Goal: Task Accomplishment & Management: Manage account settings

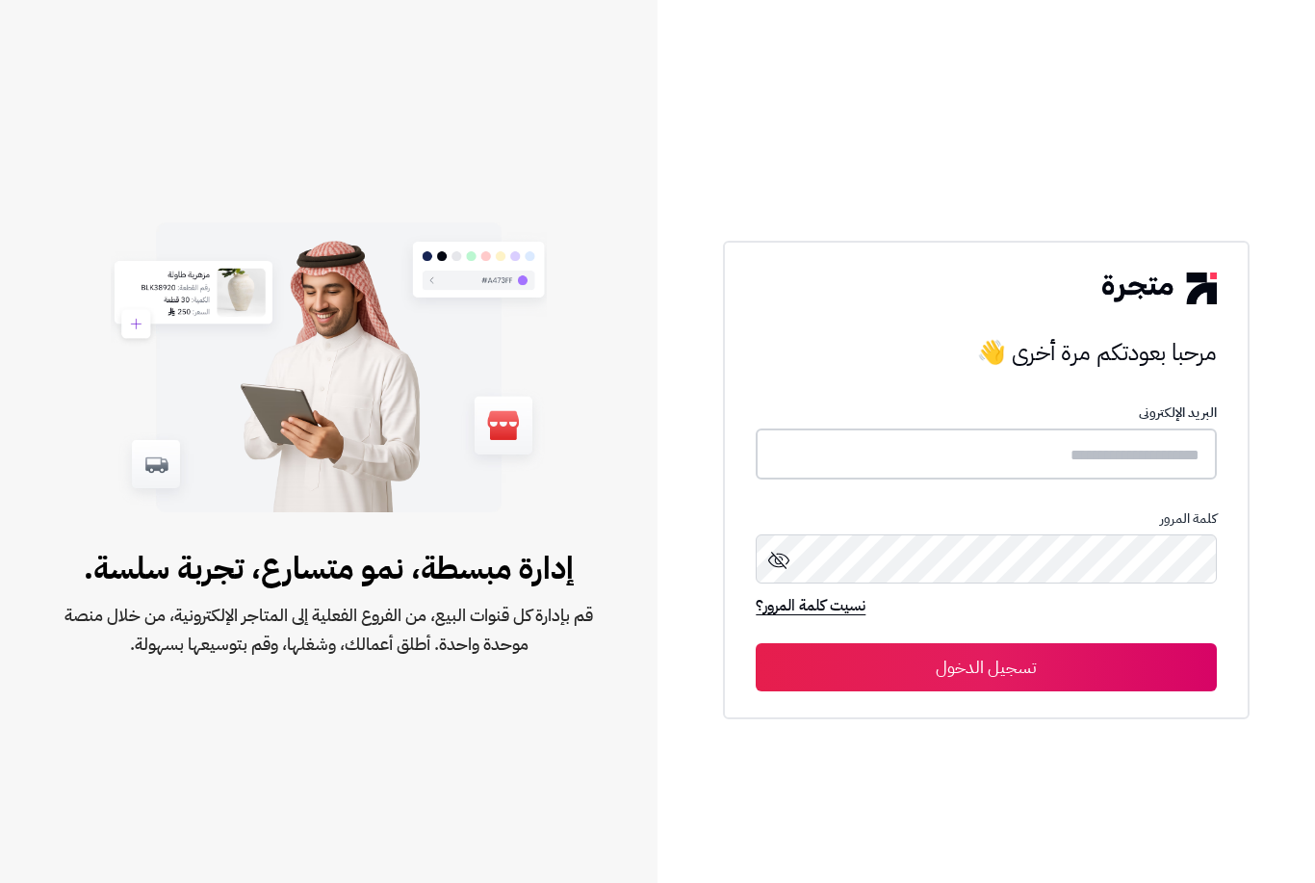
click at [1030, 479] on input "text" at bounding box center [986, 453] width 460 height 51
paste input "**********"
type input "**********"
click at [773, 570] on icon at bounding box center [778, 558] width 23 height 23
click at [994, 691] on button "تسجيل الدخول" at bounding box center [986, 667] width 460 height 48
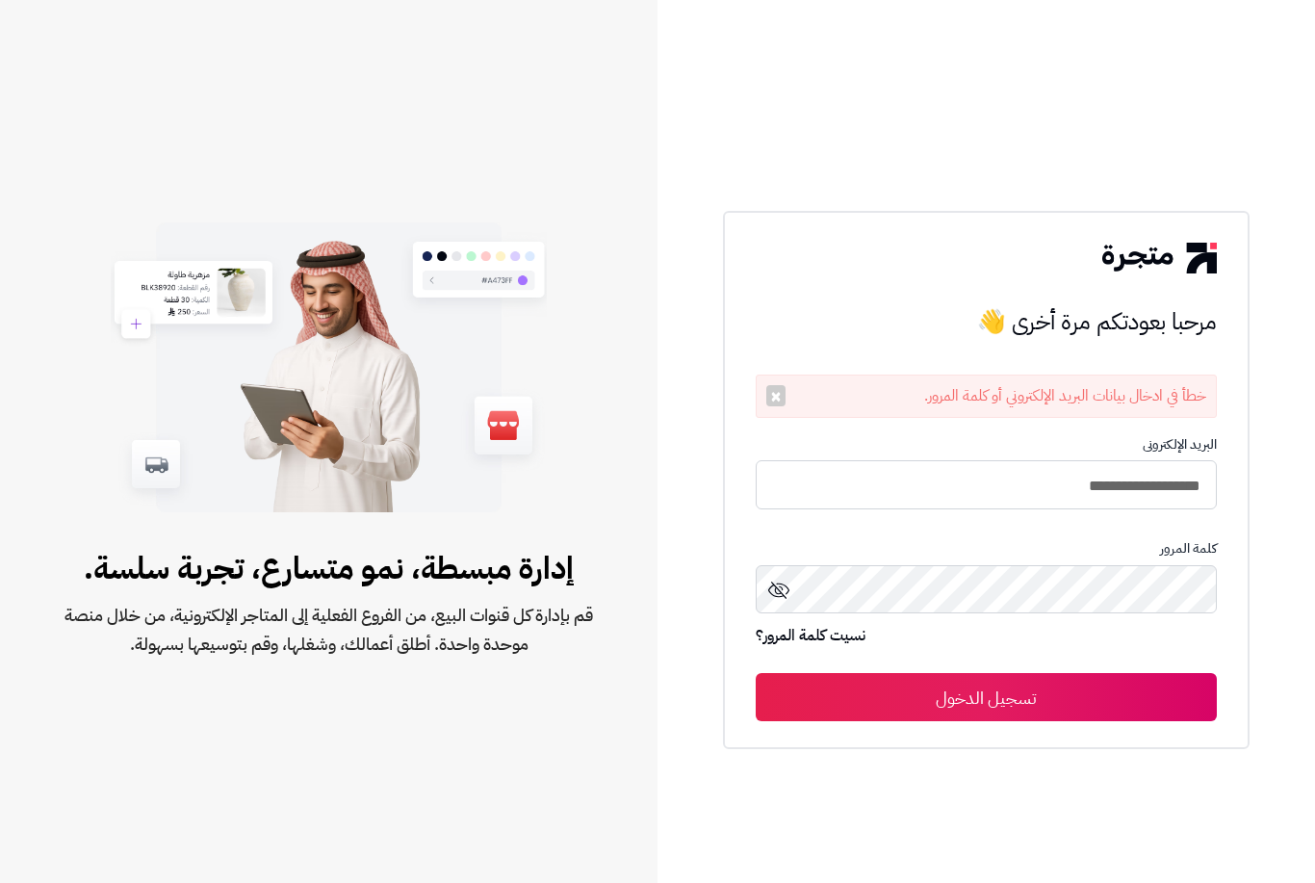
click at [796, 651] on link "نسيت كلمة المرور؟" at bounding box center [811, 637] width 110 height 27
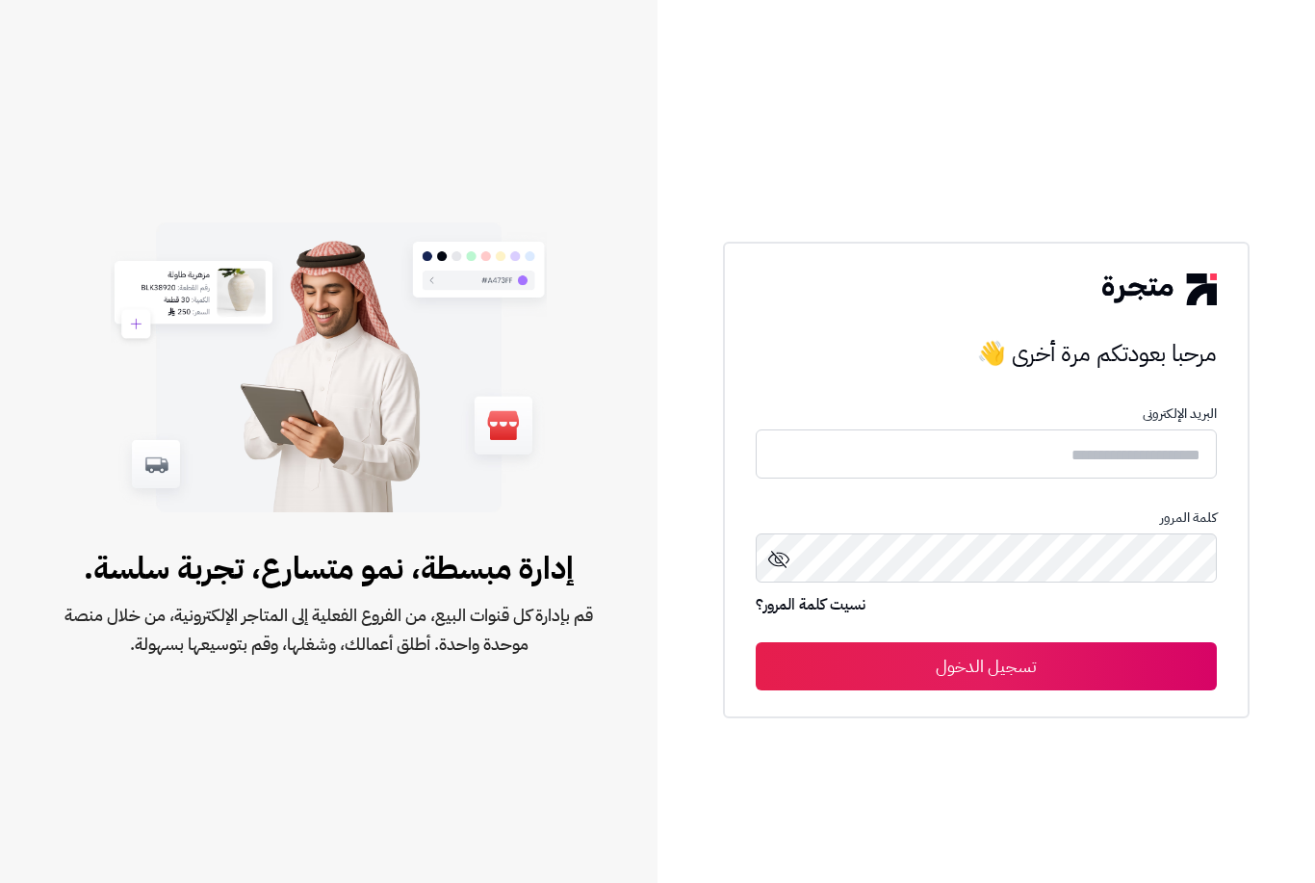
click at [820, 620] on link "نسيت كلمة المرور؟" at bounding box center [811, 606] width 110 height 27
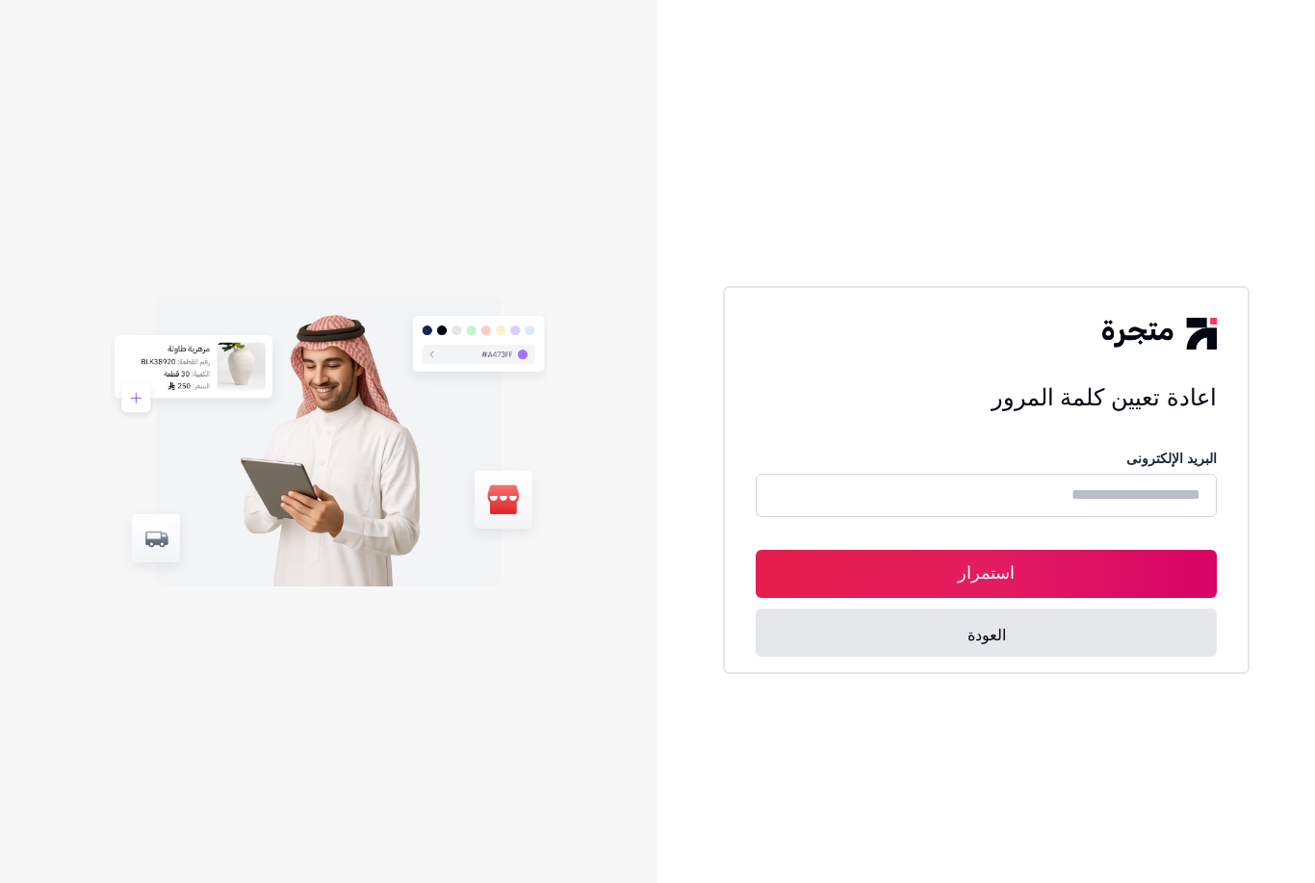
click at [884, 517] on input "text" at bounding box center [986, 495] width 460 height 43
paste input "**********"
type input "**********"
click at [850, 598] on button "استمرار" at bounding box center [986, 574] width 460 height 48
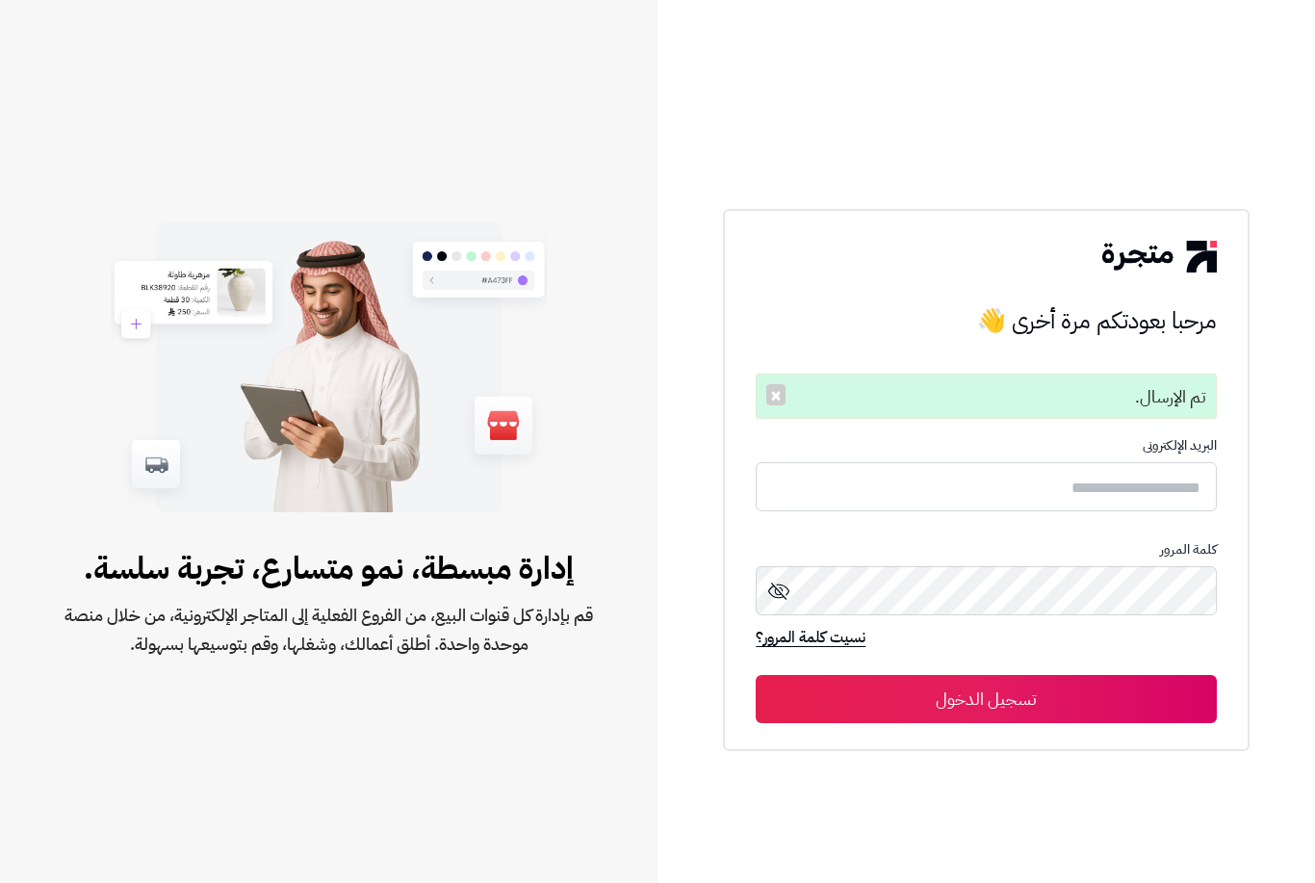
click at [962, 568] on form "البريد الإلكترونى كلمة المرور نسيت كلمة المرور؟ تسجيل الدخول" at bounding box center [986, 580] width 460 height 284
click at [967, 512] on input "text" at bounding box center [986, 486] width 460 height 51
paste input "**********"
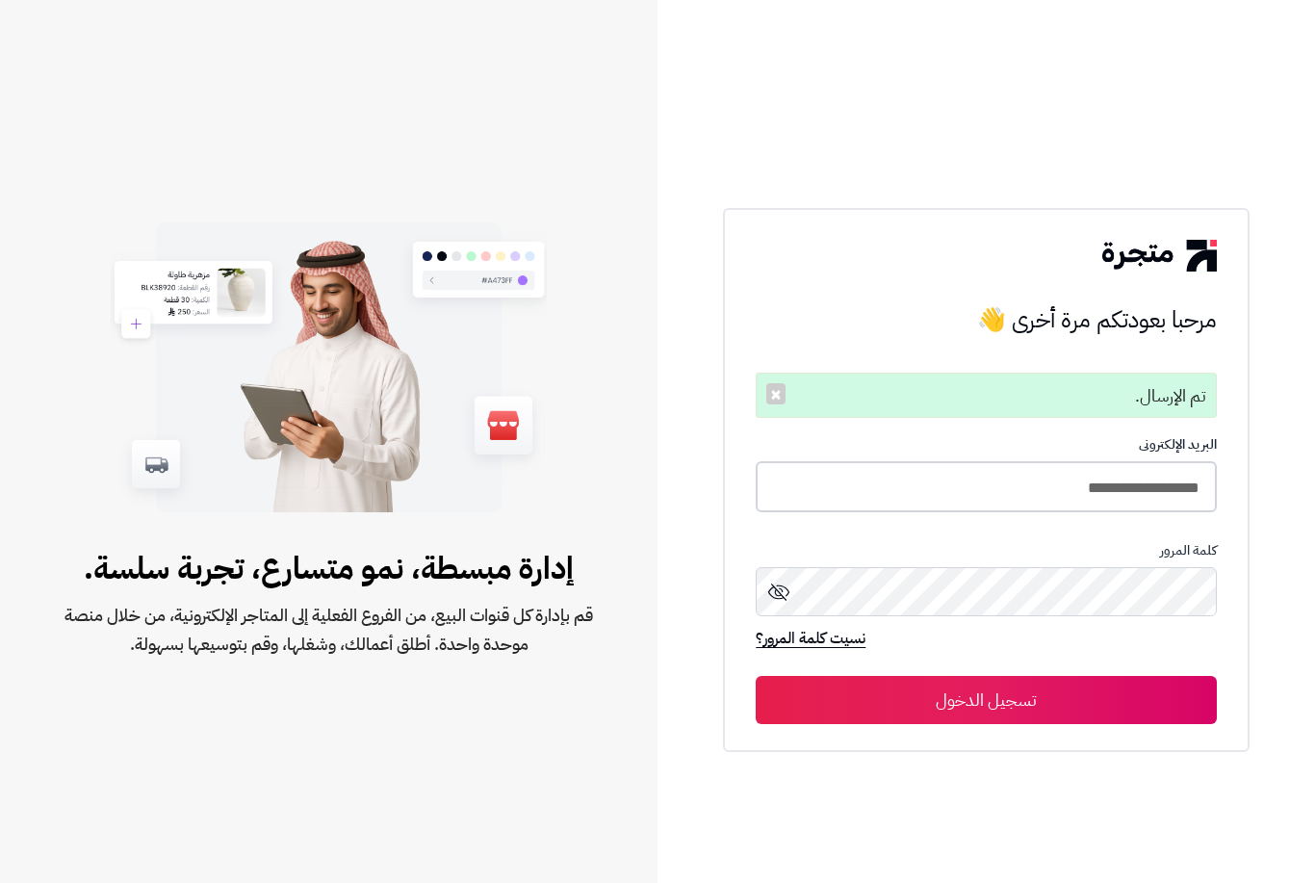
type input "**********"
click at [1019, 724] on button "تسجيل الدخول" at bounding box center [986, 700] width 460 height 48
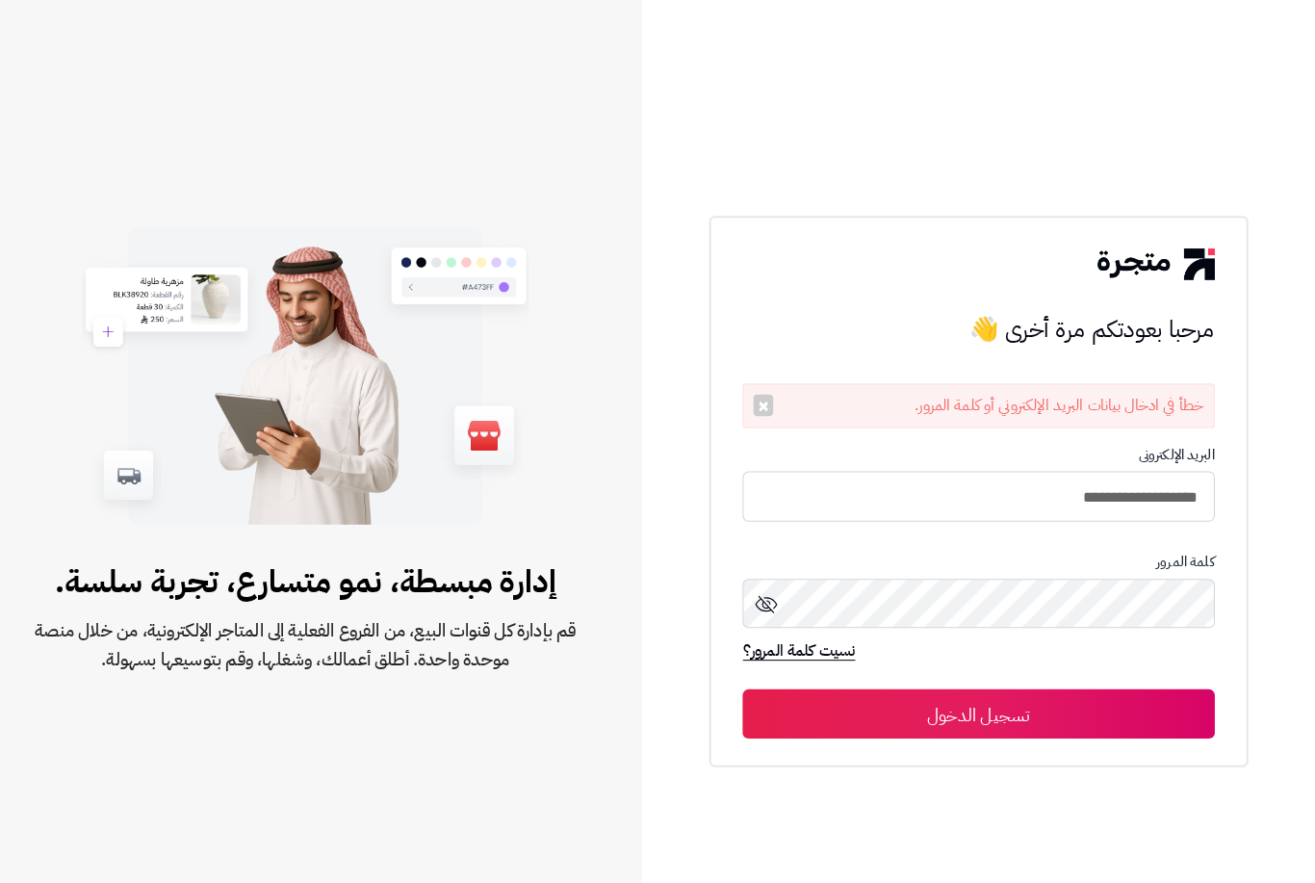
click at [767, 602] on icon at bounding box center [778, 590] width 23 height 23
click at [1051, 714] on button "تسجيل الدخول" at bounding box center [986, 698] width 460 height 48
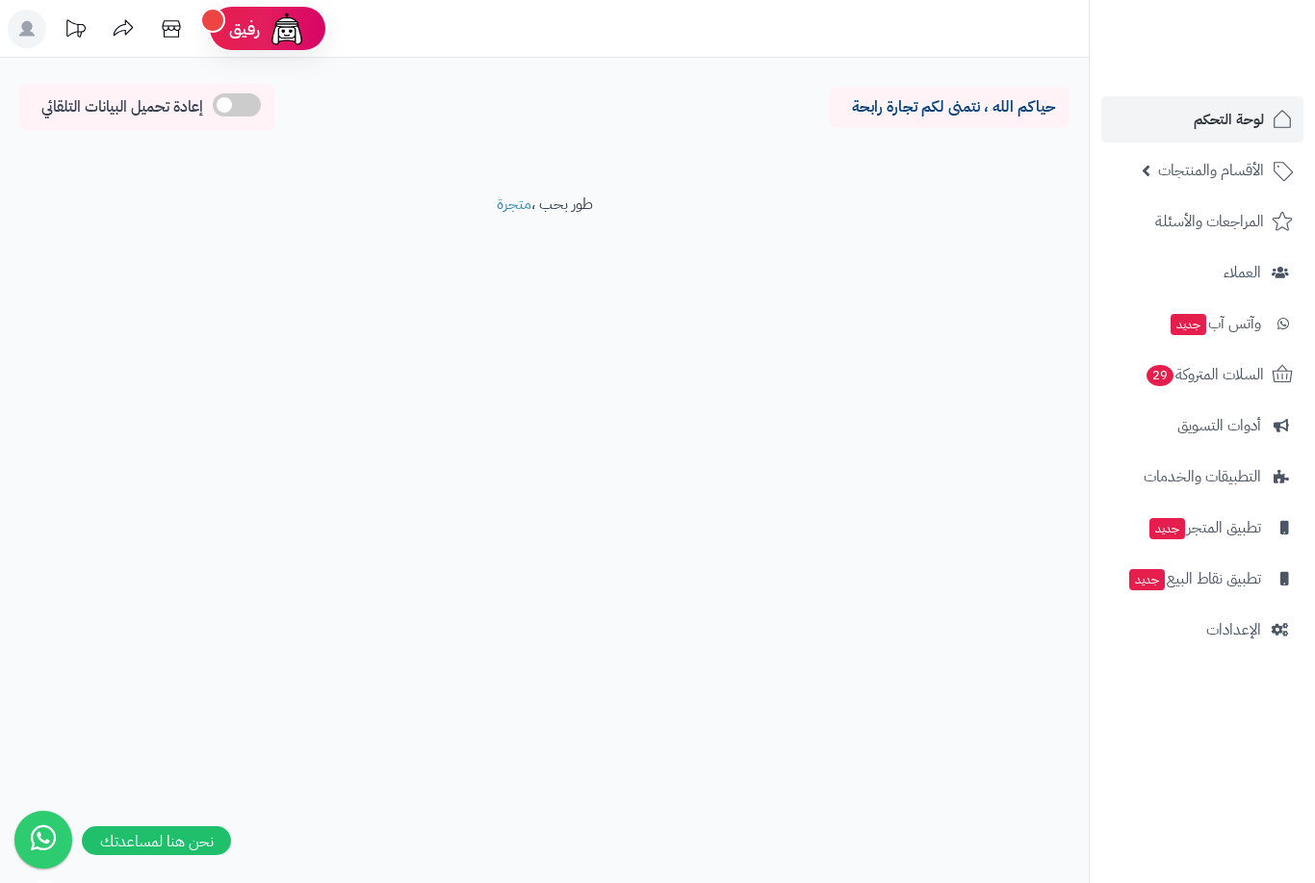
click at [1266, 127] on link "لوحة التحكم" at bounding box center [1202, 119] width 202 height 46
click at [281, 20] on img at bounding box center [287, 29] width 39 height 39
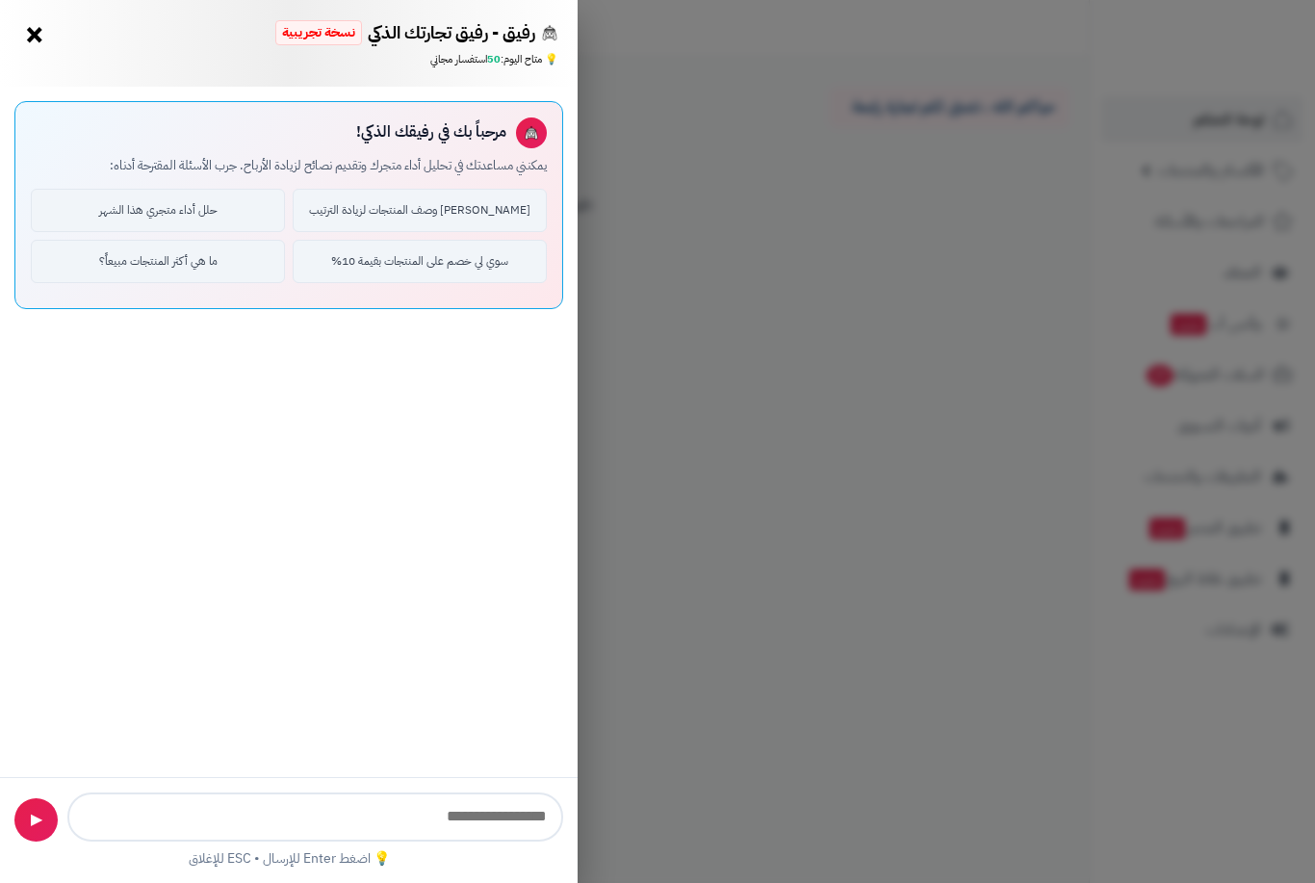
click at [695, 402] on div "رفيق - رفيق تجارتك الذكي نسخة تجريبية ⭐ تاجر متنامي × 💡 متاح اليوم: 50 استفسار …" at bounding box center [657, 441] width 1315 height 883
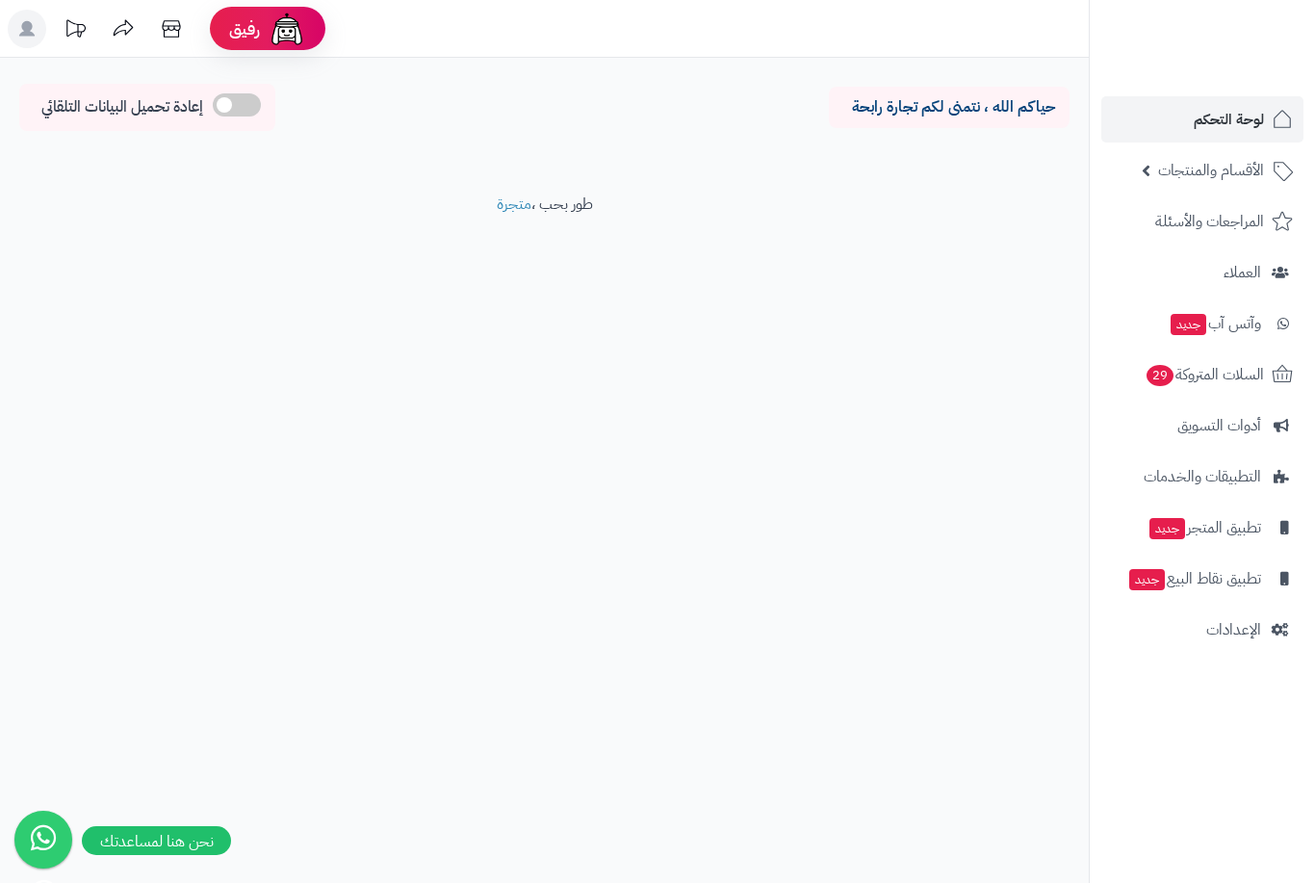
click at [166, 29] on icon at bounding box center [171, 29] width 39 height 39
click at [1187, 183] on span "الأقسام والمنتجات" at bounding box center [1211, 170] width 106 height 27
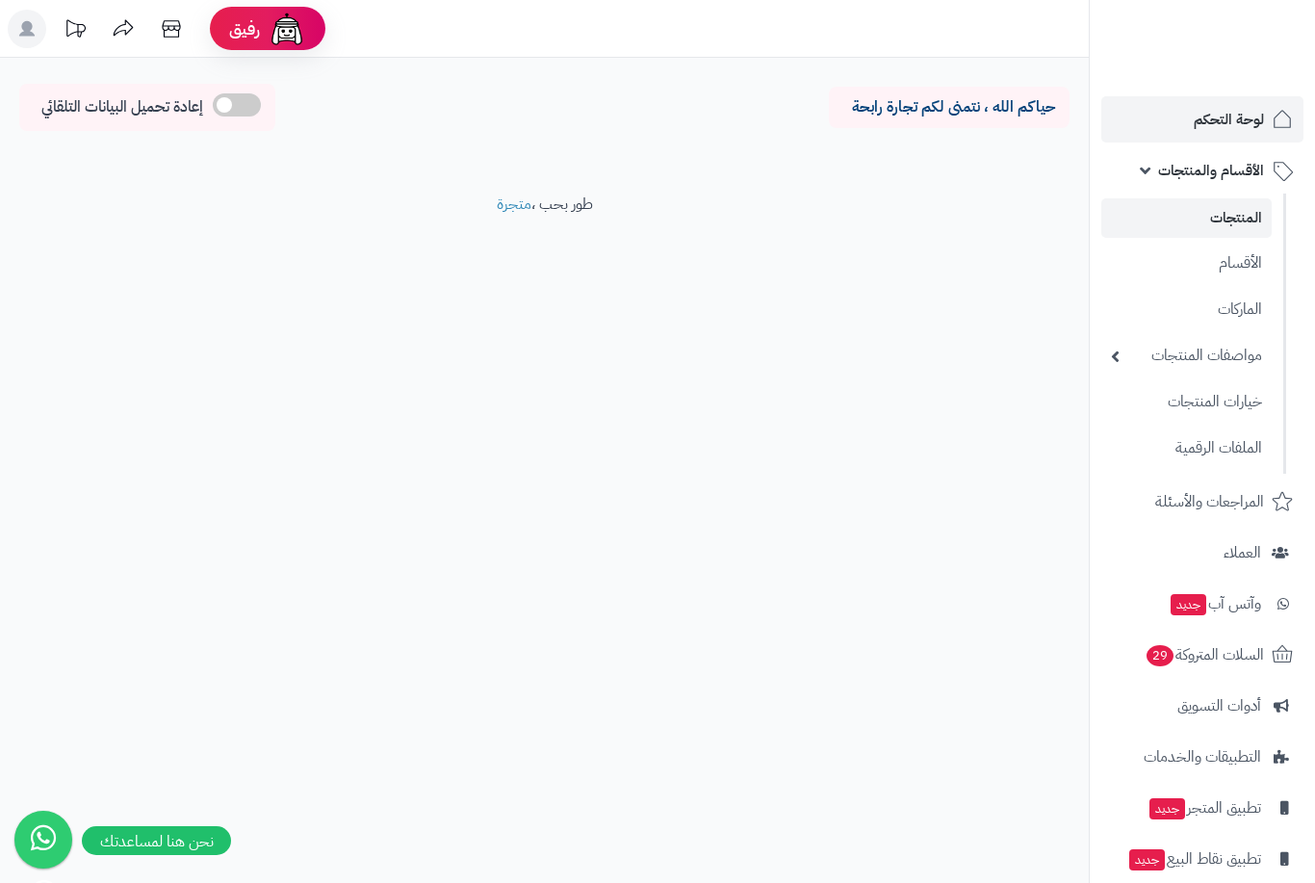
click at [1208, 224] on link "المنتجات" at bounding box center [1186, 217] width 170 height 39
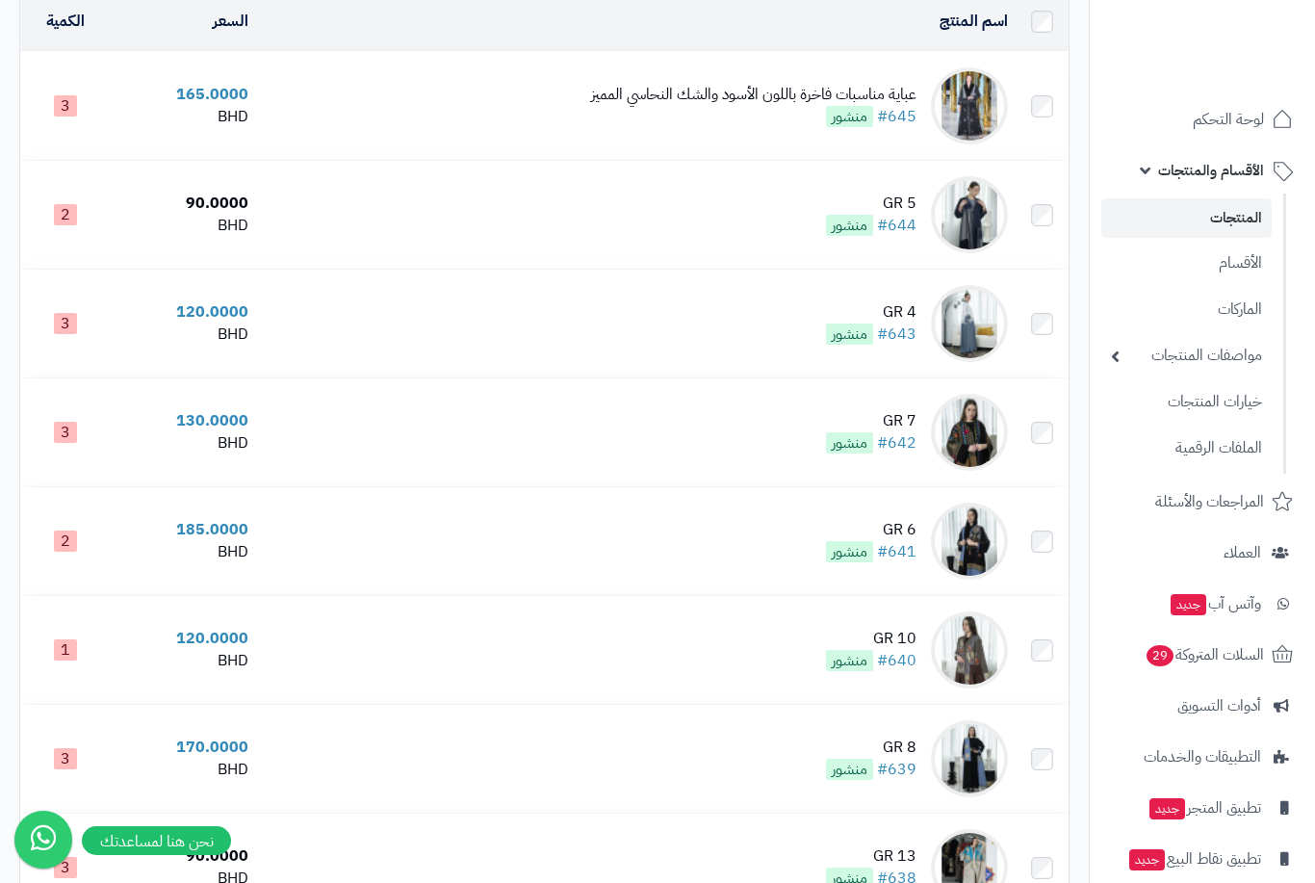
scroll to position [152, 0]
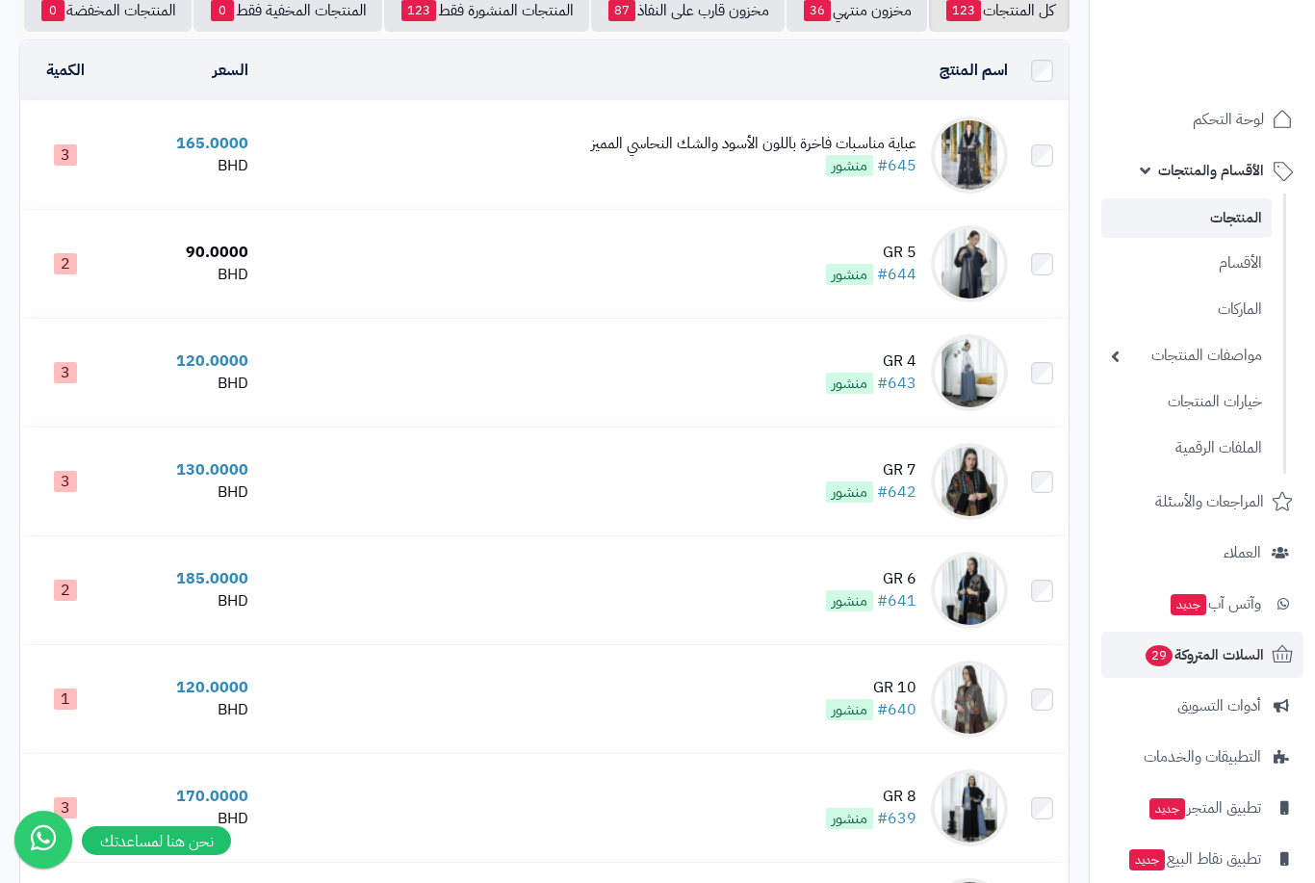
click at [1256, 662] on span "السلات المتروكة 29" at bounding box center [1204, 654] width 120 height 27
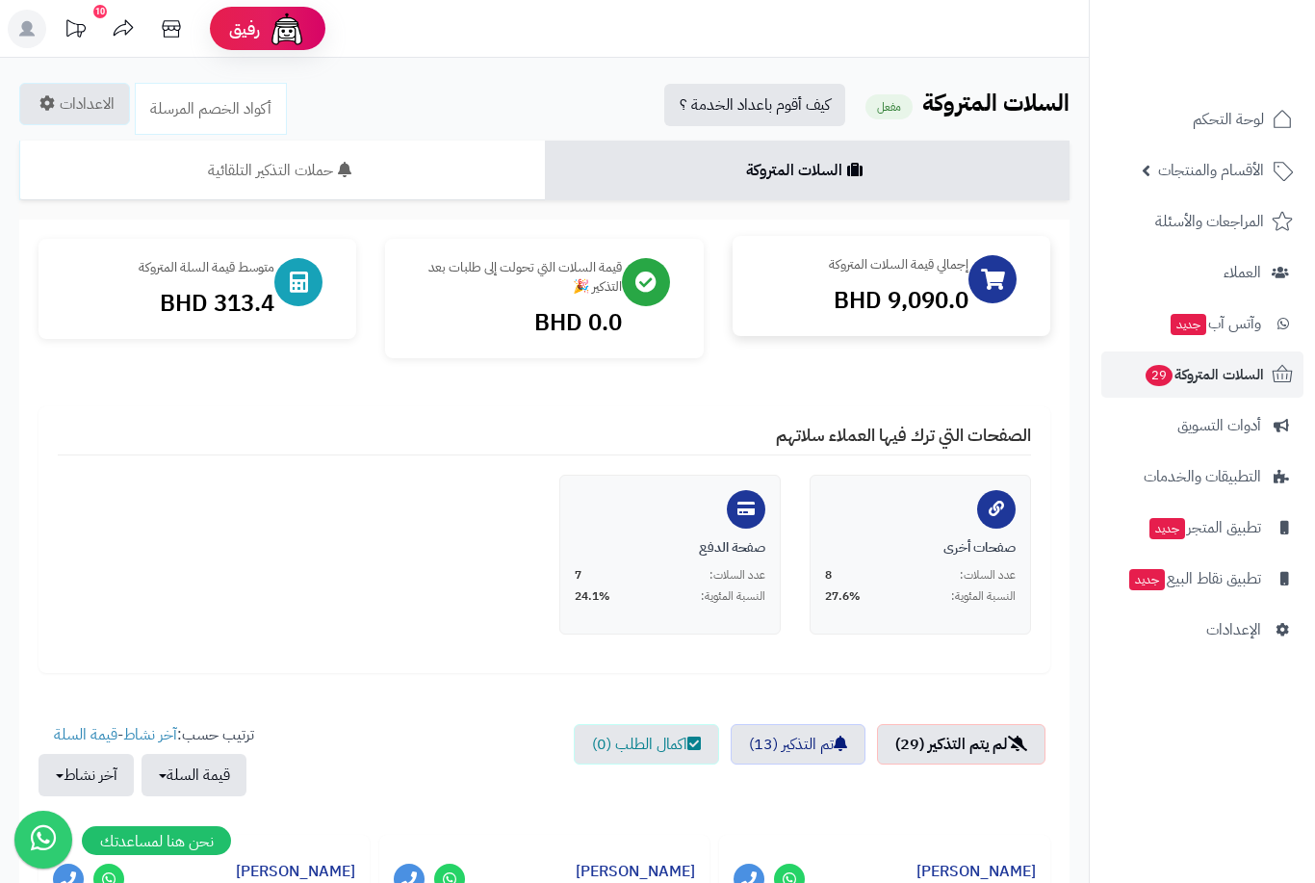
click at [921, 280] on div "إجمالي قيمة السلات المتروكة 9,090.0 BHD" at bounding box center [860, 286] width 217 height 62
click at [1180, 437] on span "أدوات التسويق" at bounding box center [1220, 425] width 84 height 27
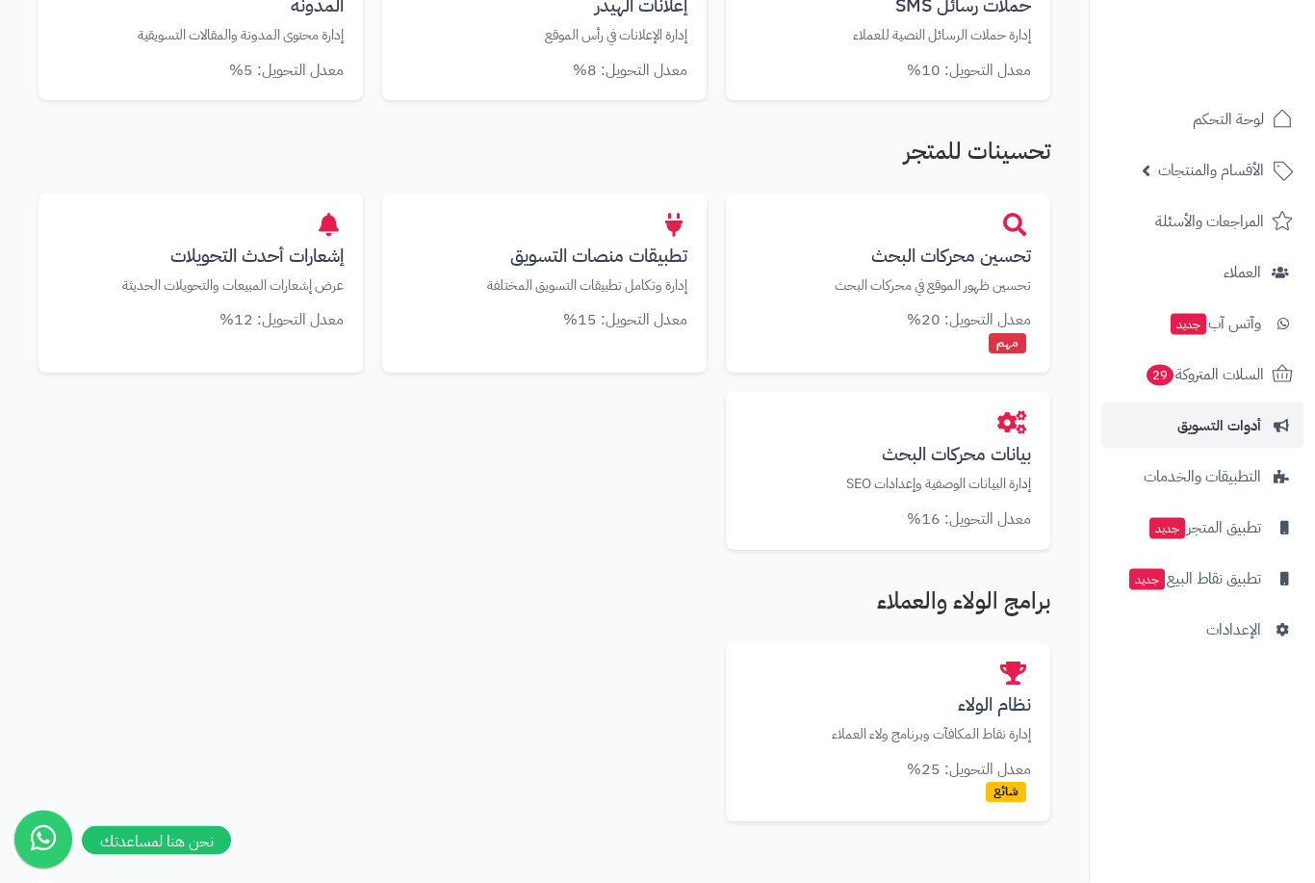
scroll to position [1134, 0]
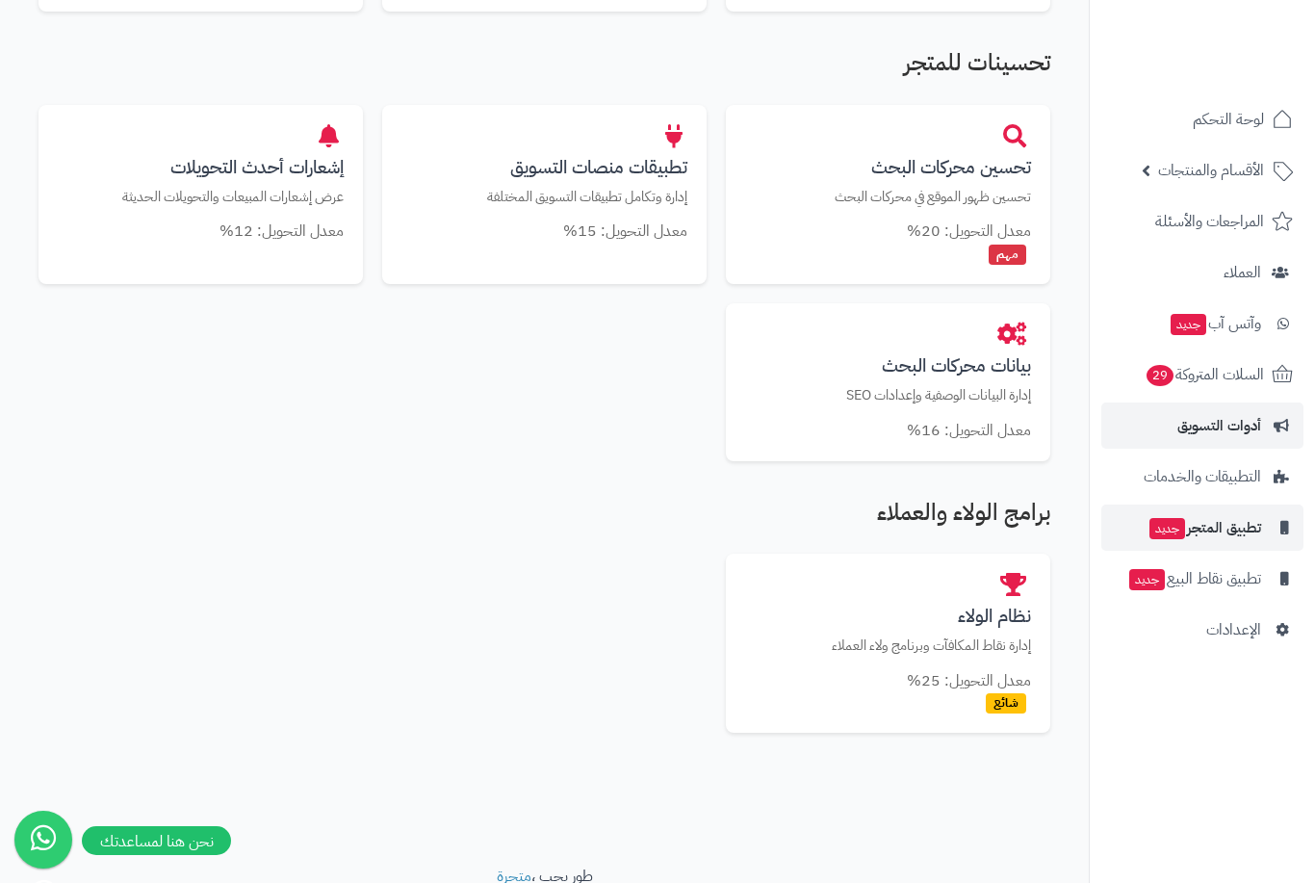
click at [1194, 530] on span "تطبيق المتجر جديد" at bounding box center [1205, 527] width 114 height 27
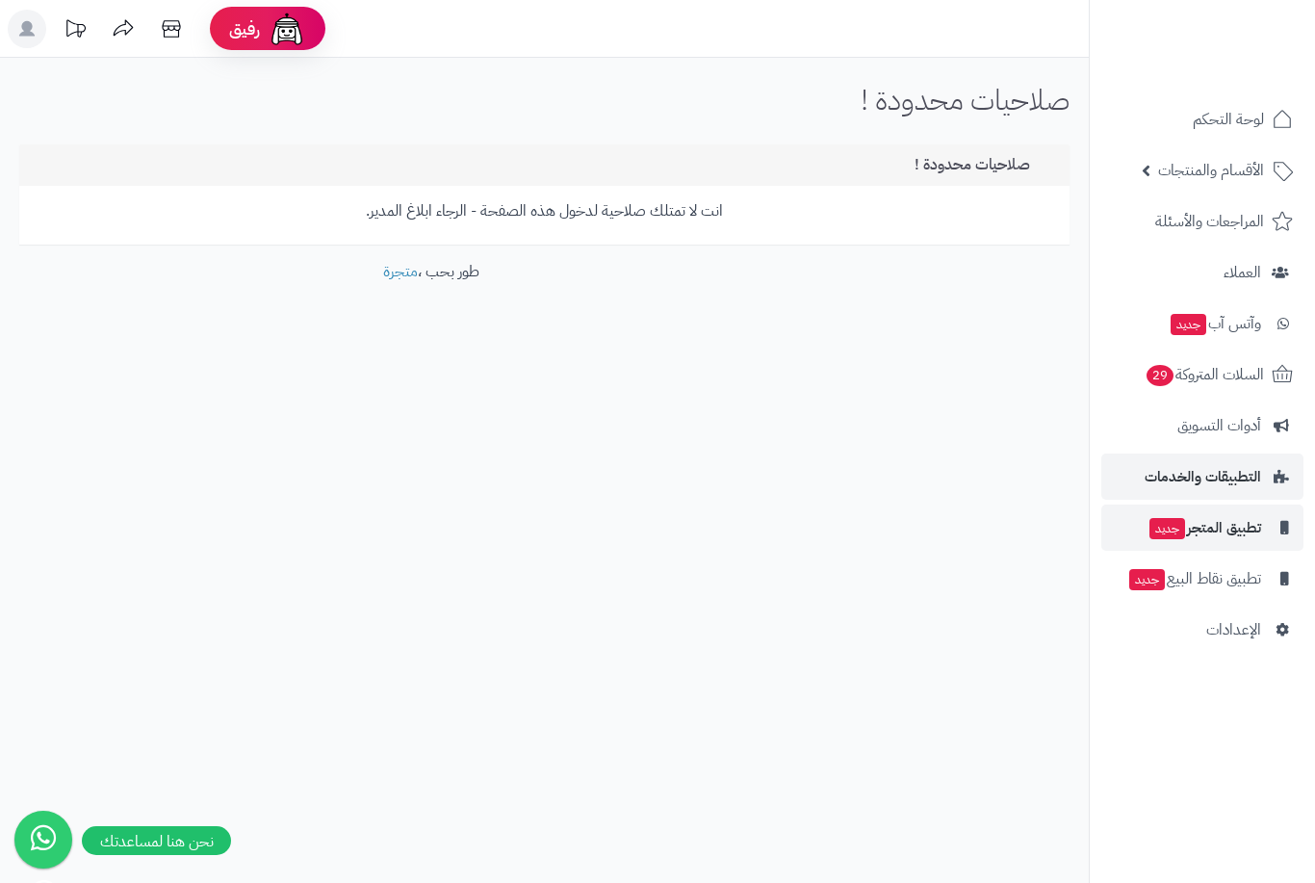
click at [1211, 468] on span "التطبيقات والخدمات" at bounding box center [1203, 476] width 117 height 27
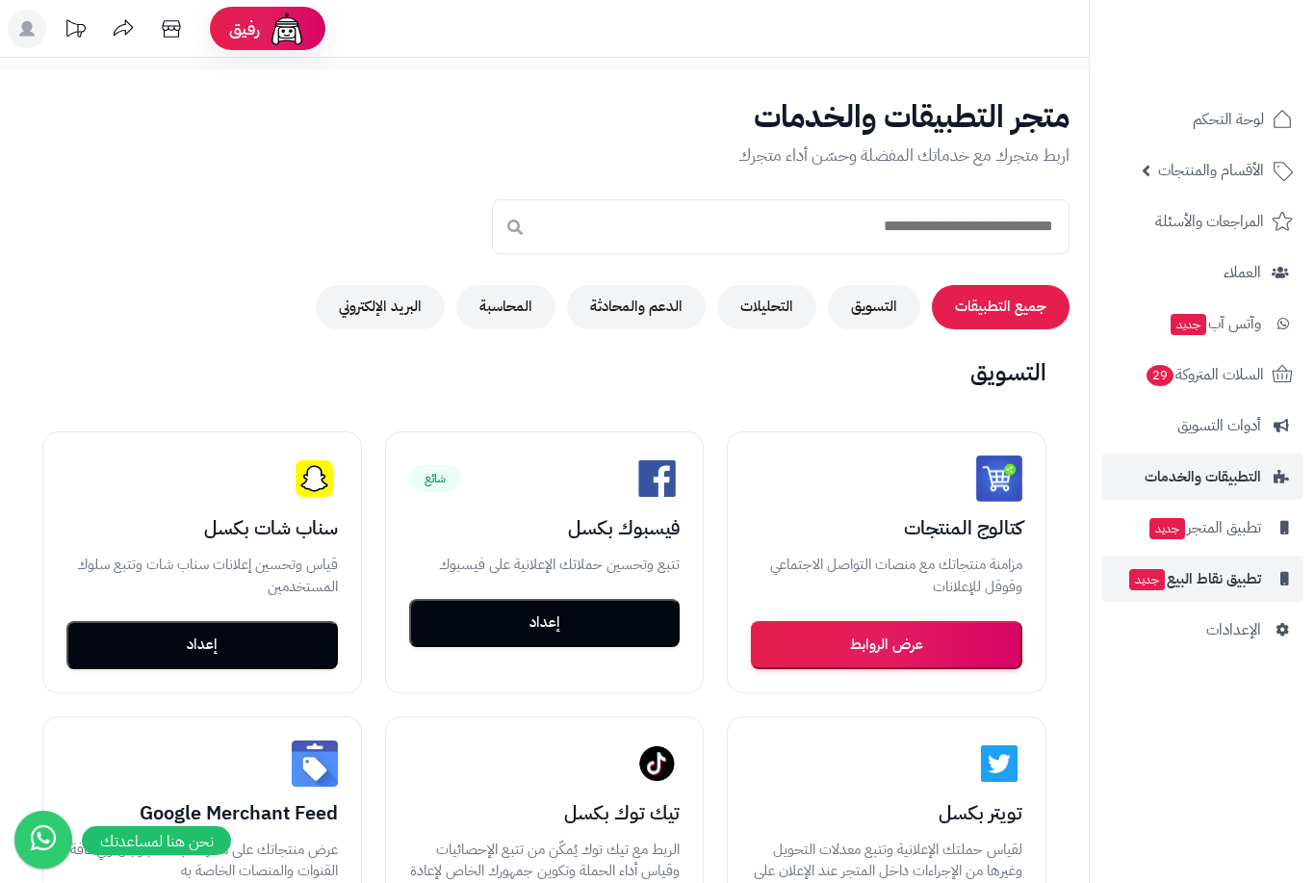
click at [1192, 580] on span "تطبيق نقاط البيع جديد" at bounding box center [1194, 578] width 134 height 27
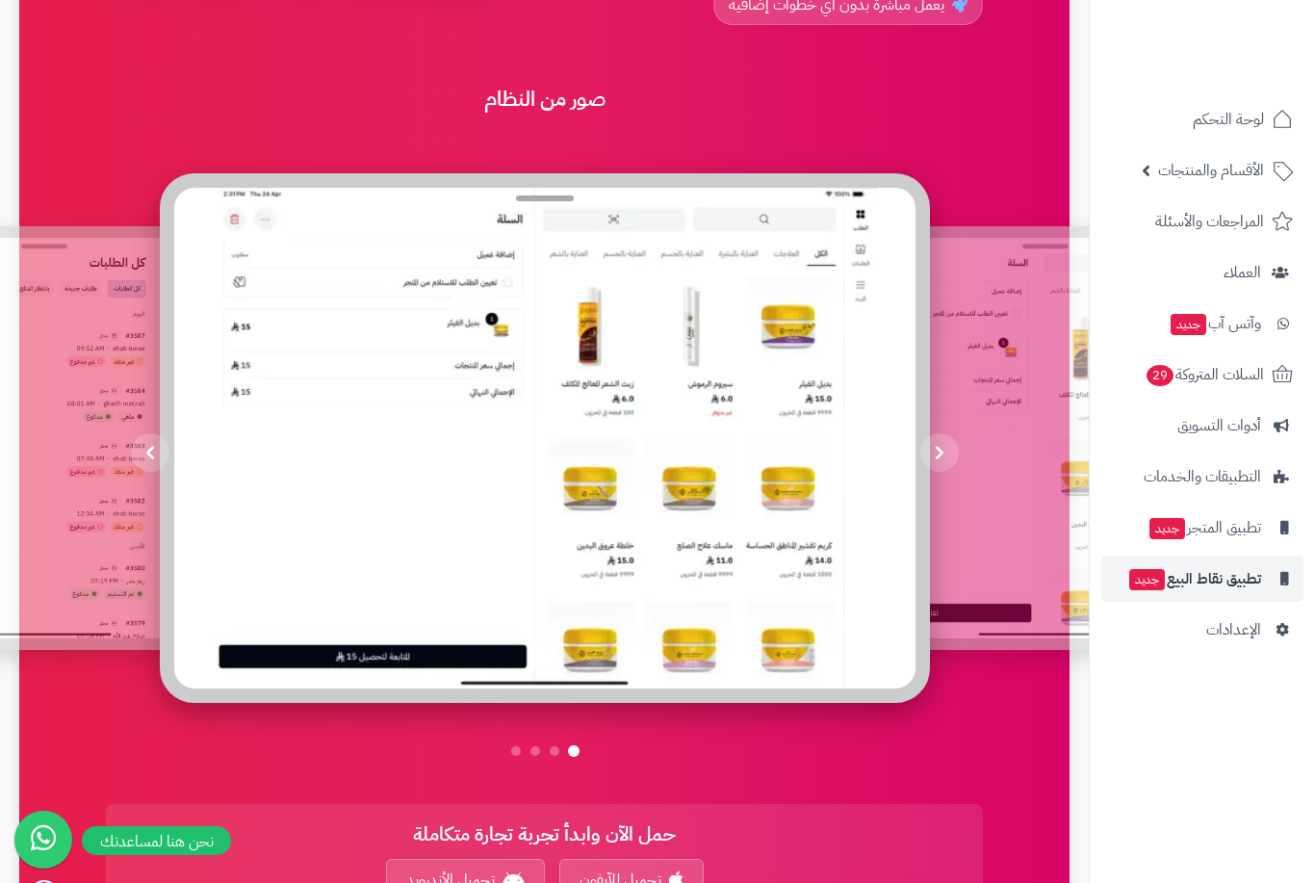
scroll to position [633, 0]
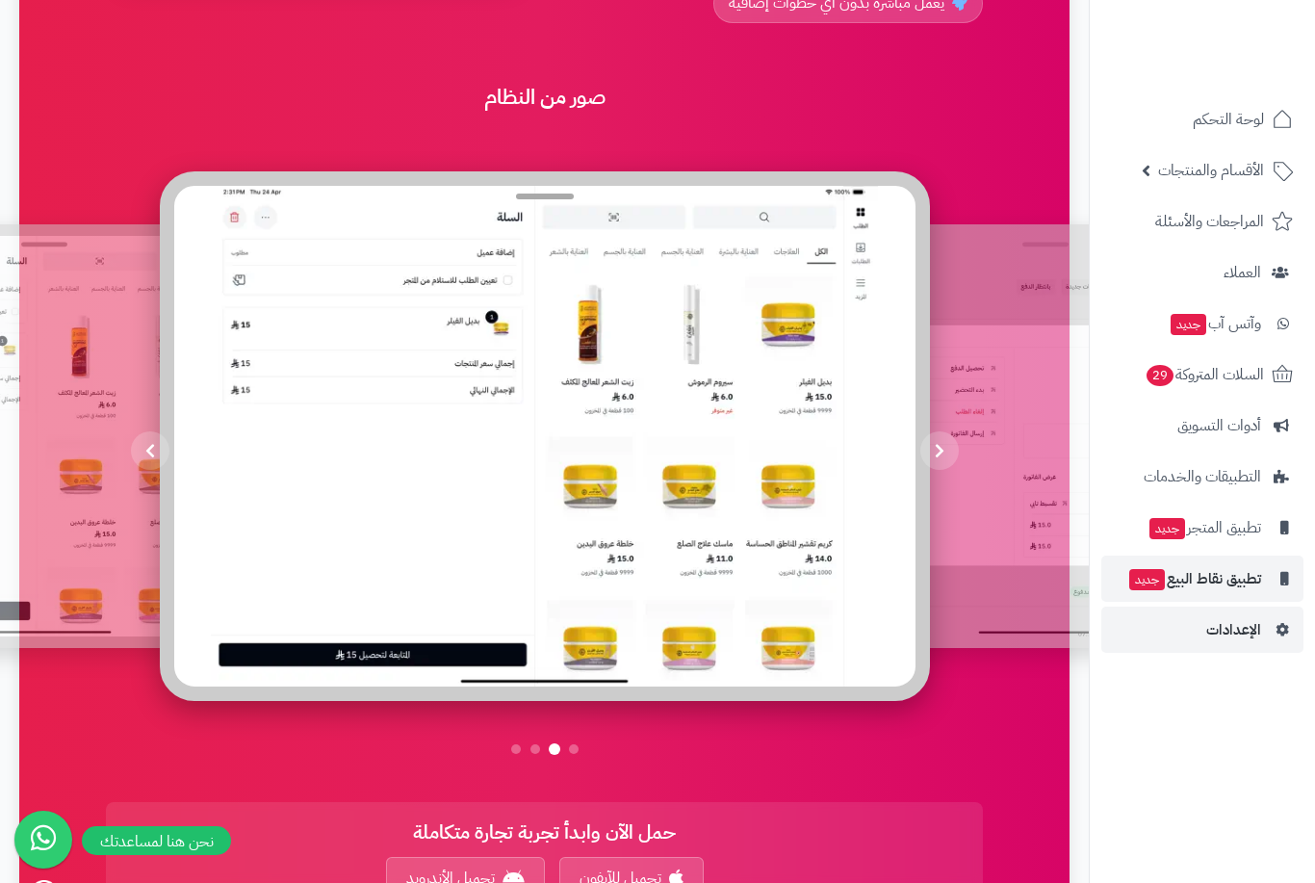
click at [1244, 613] on link "الإعدادات" at bounding box center [1202, 630] width 202 height 46
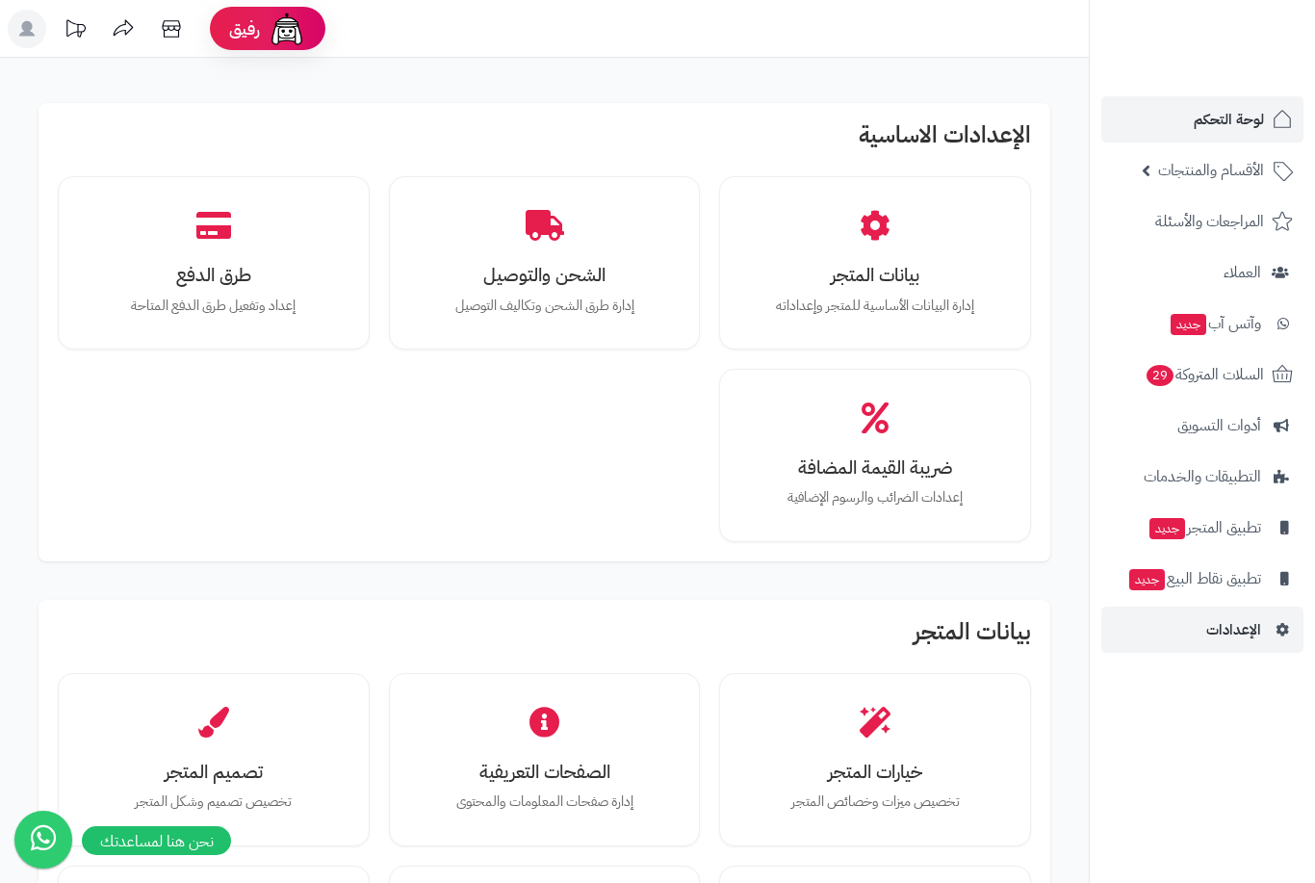
click at [1209, 129] on span "لوحة التحكم" at bounding box center [1229, 119] width 70 height 27
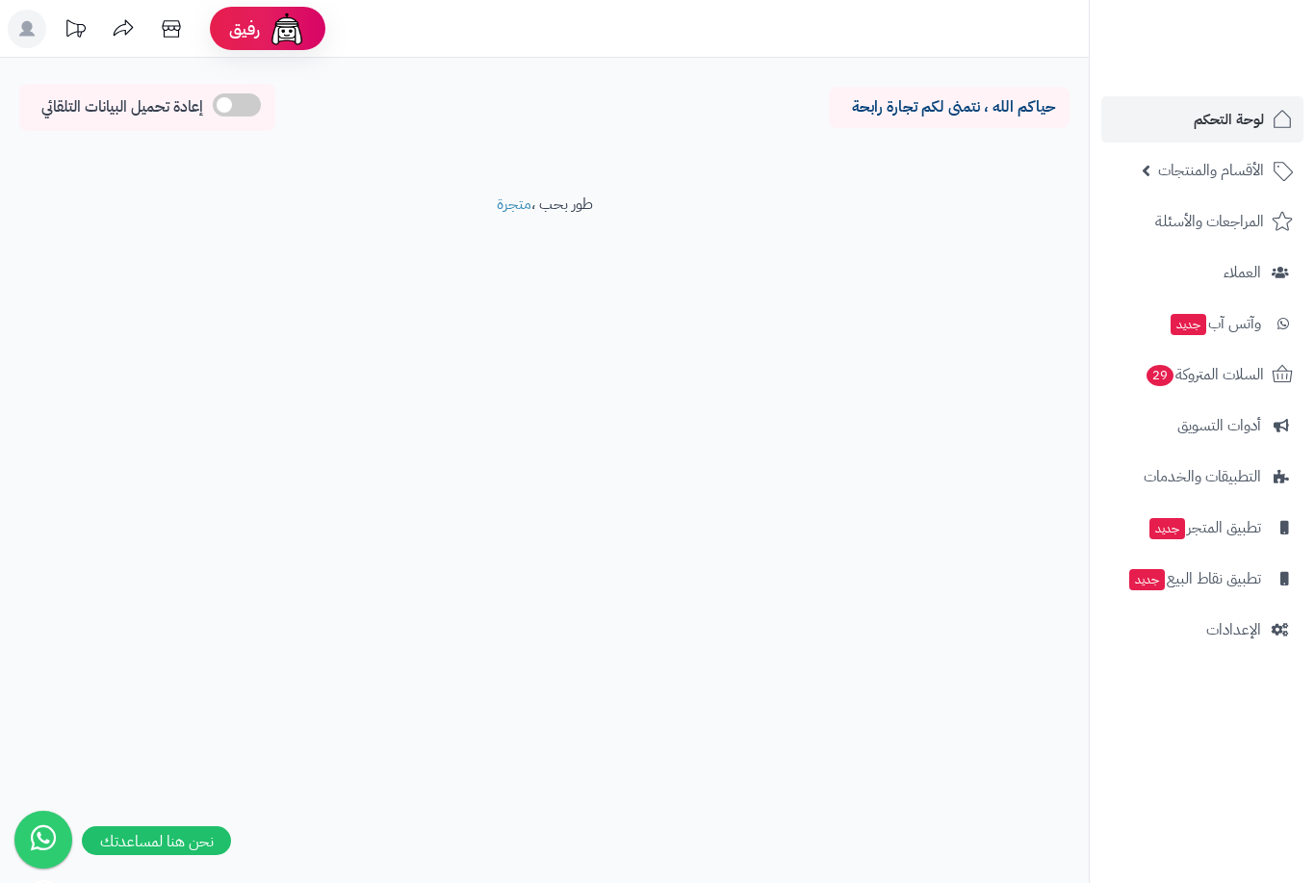
click at [21, 23] on rect at bounding box center [27, 29] width 39 height 39
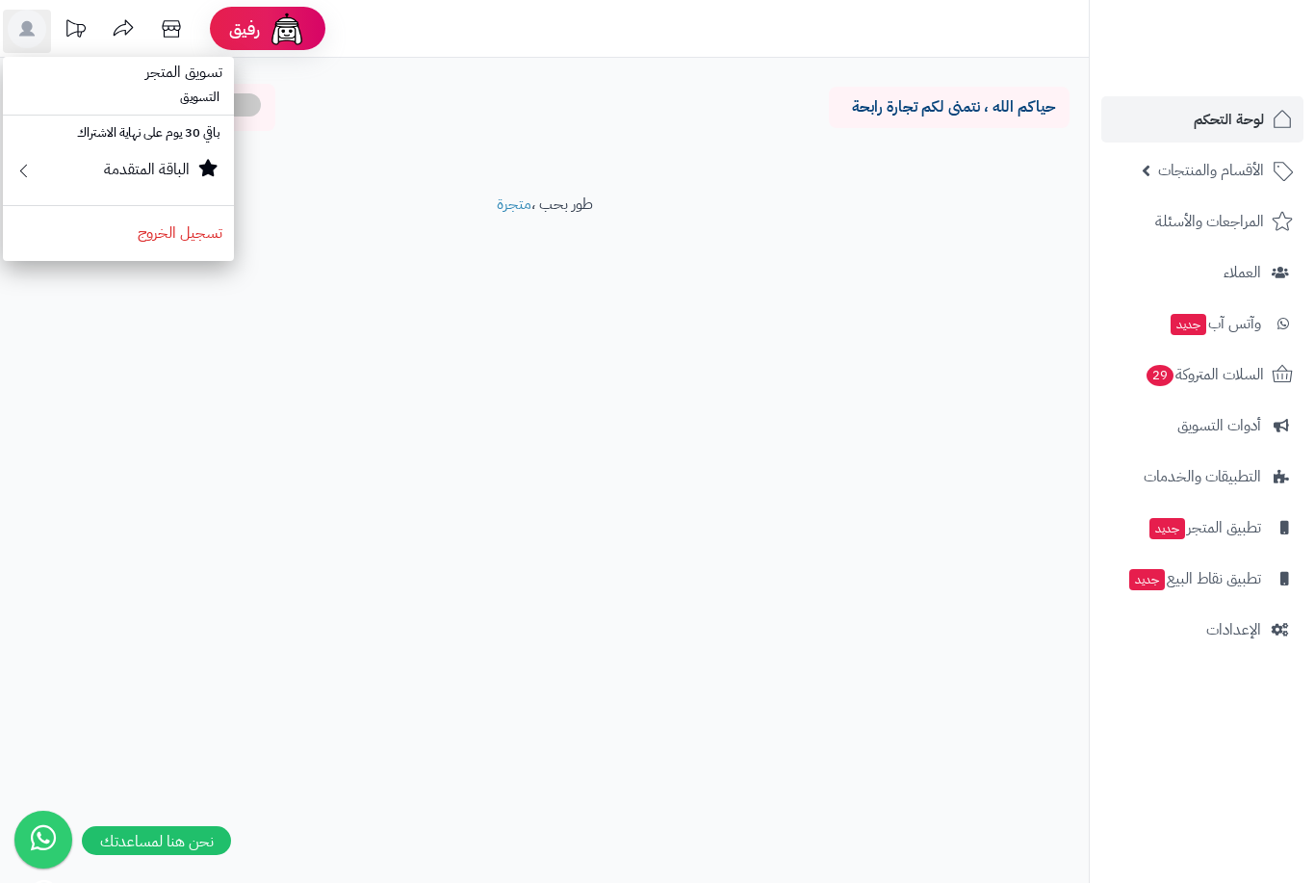
click at [126, 158] on small "الباقة المتقدمة" at bounding box center [147, 169] width 86 height 23
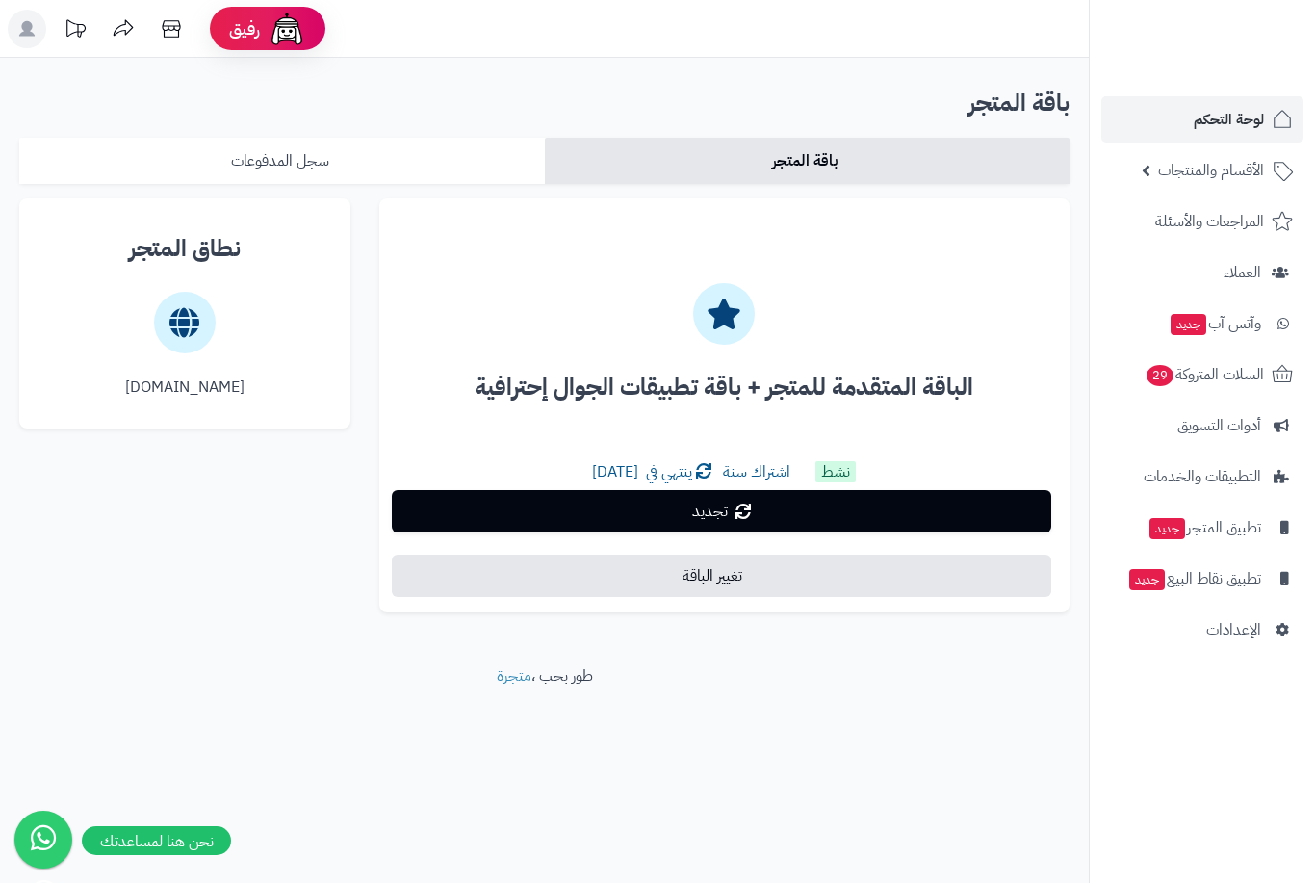
click at [313, 152] on link "سجل المدفوعات" at bounding box center [282, 161] width 526 height 46
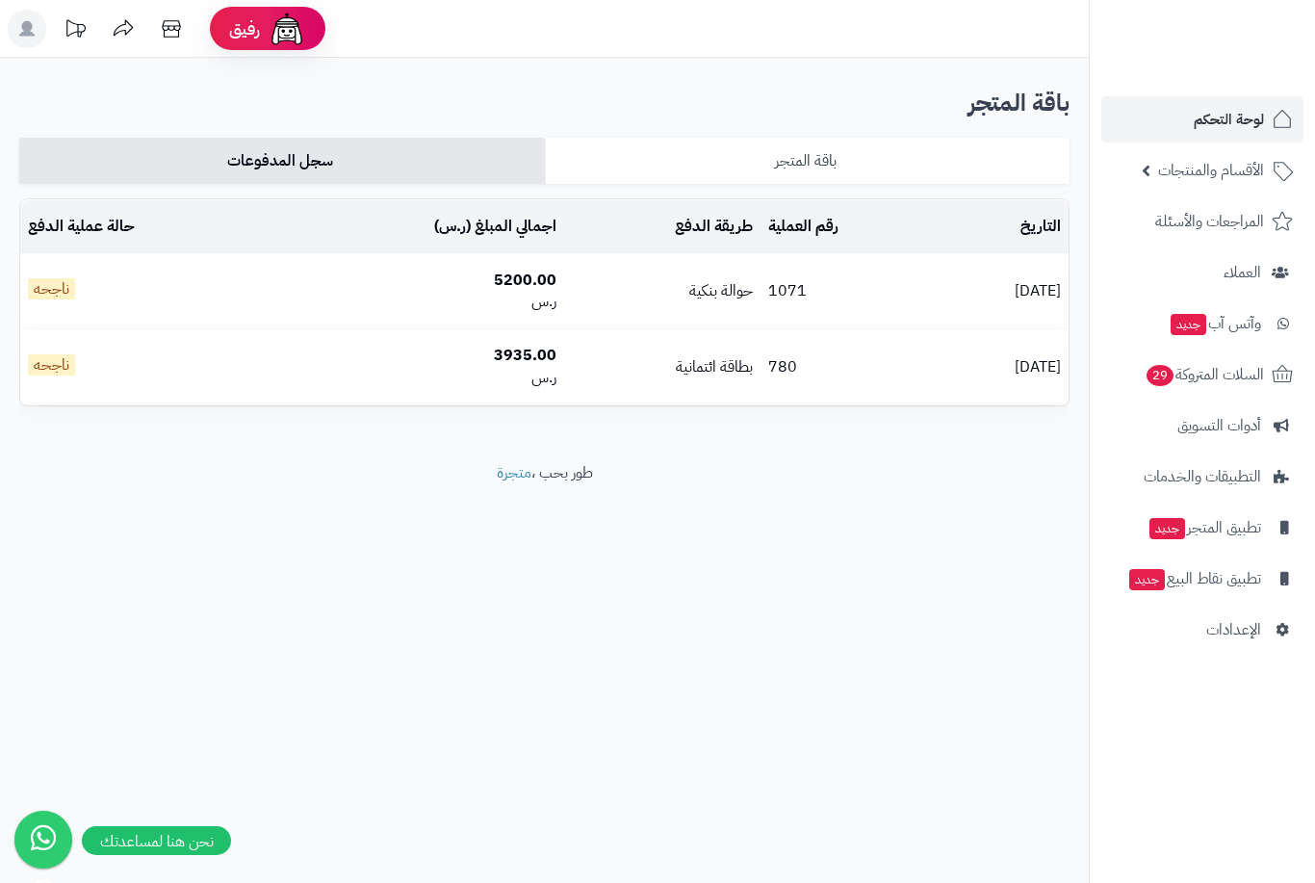
click at [764, 150] on link "باقة المتجر" at bounding box center [808, 161] width 526 height 46
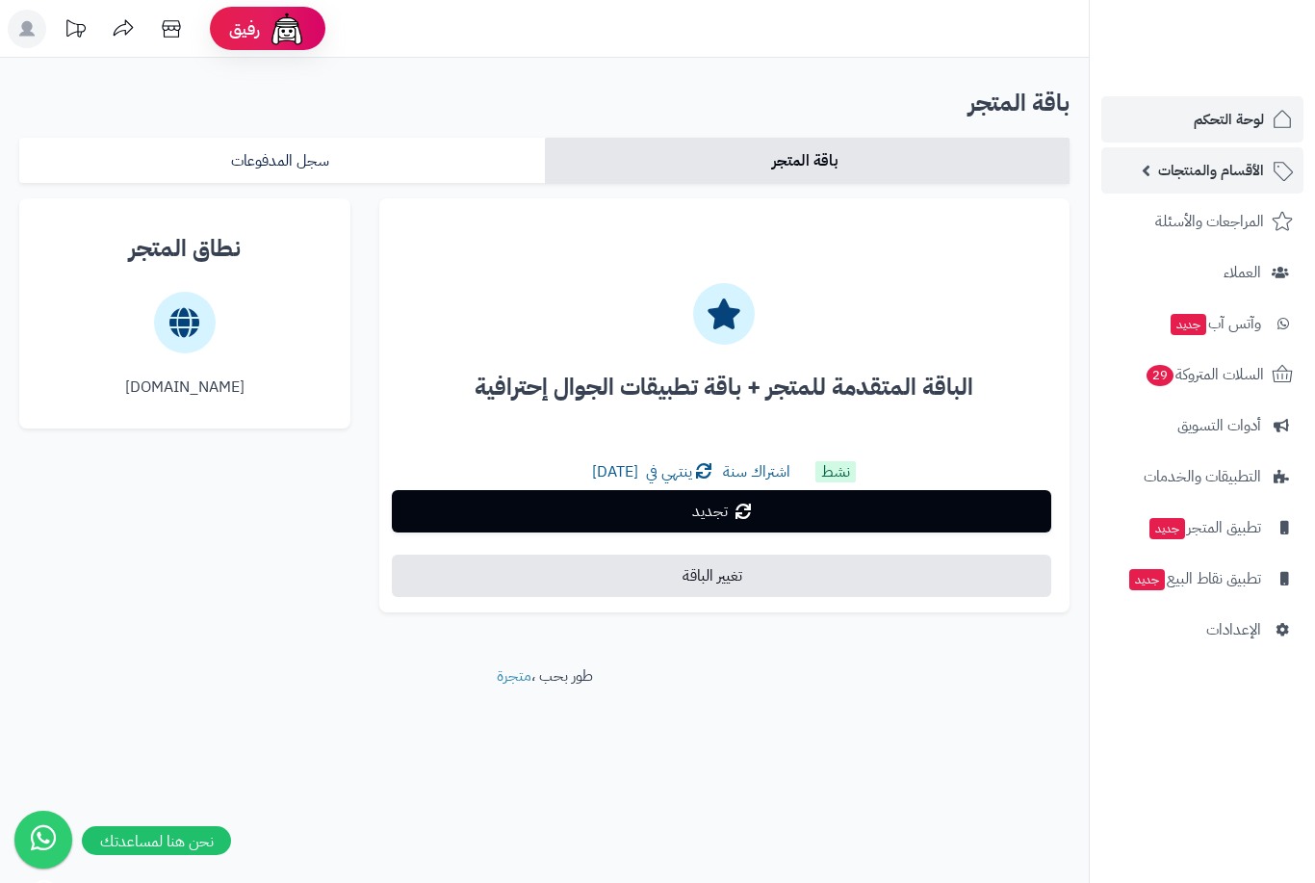
click at [1227, 162] on span "الأقسام والمنتجات" at bounding box center [1211, 170] width 106 height 27
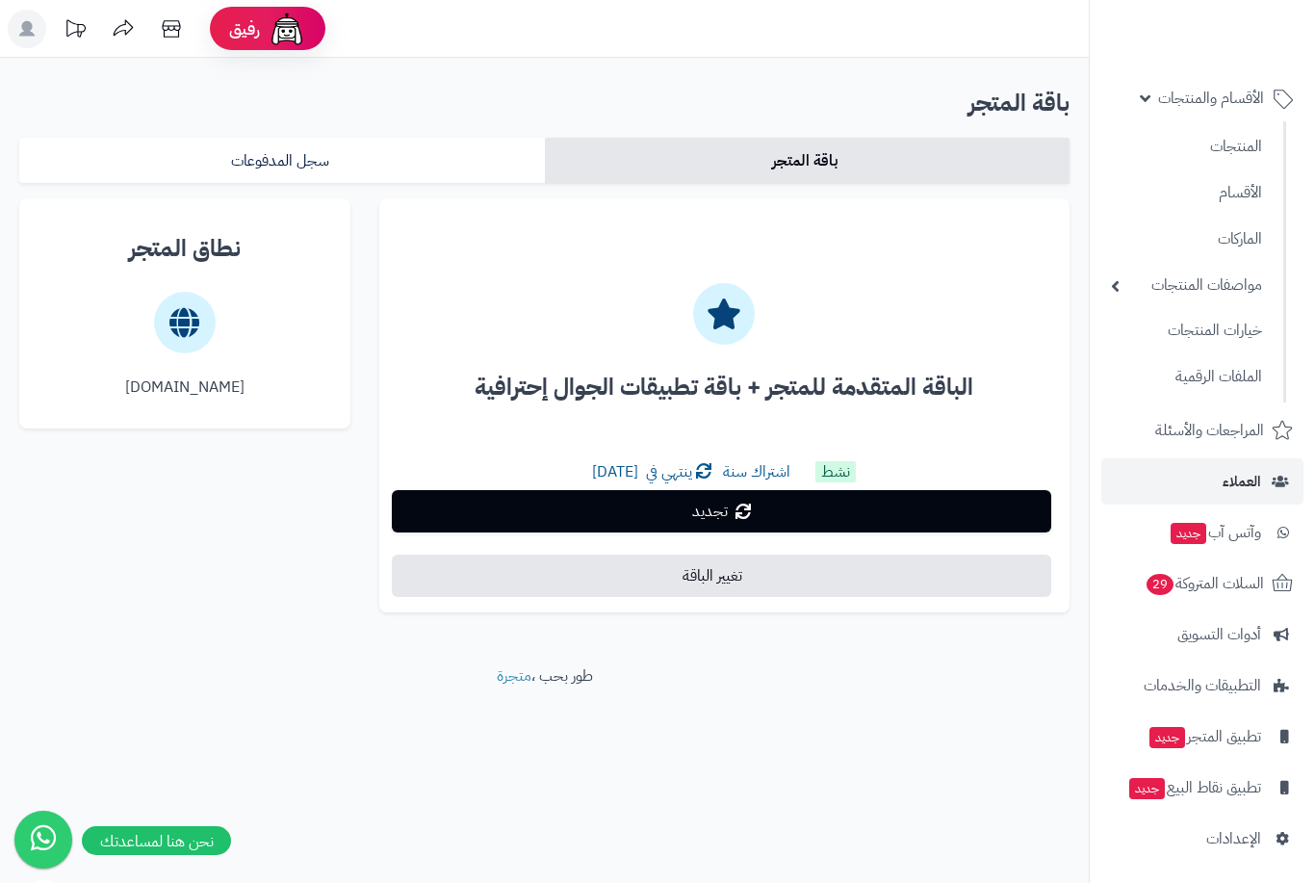
scroll to position [70, 0]
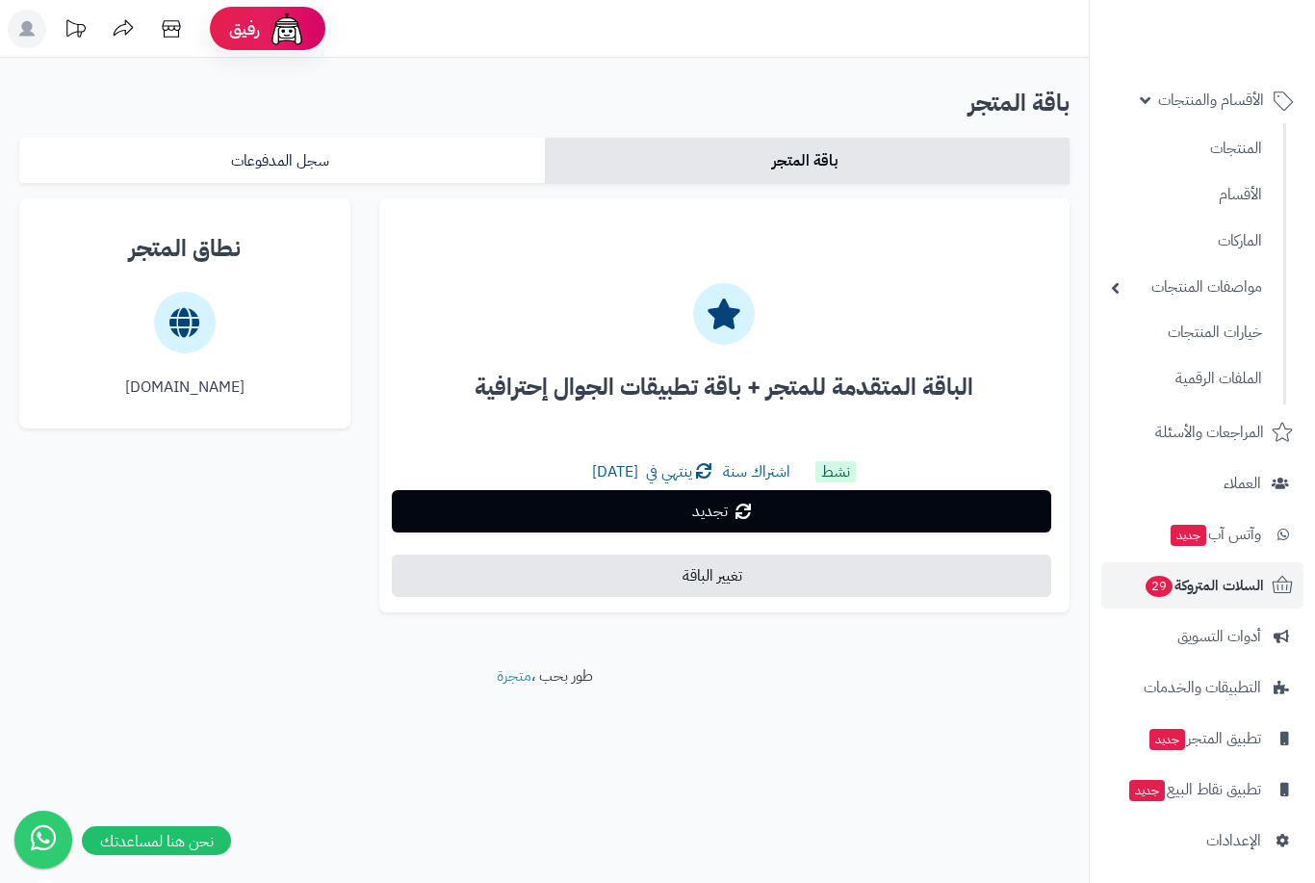
click at [1223, 578] on span "السلات المتروكة 29" at bounding box center [1204, 585] width 120 height 27
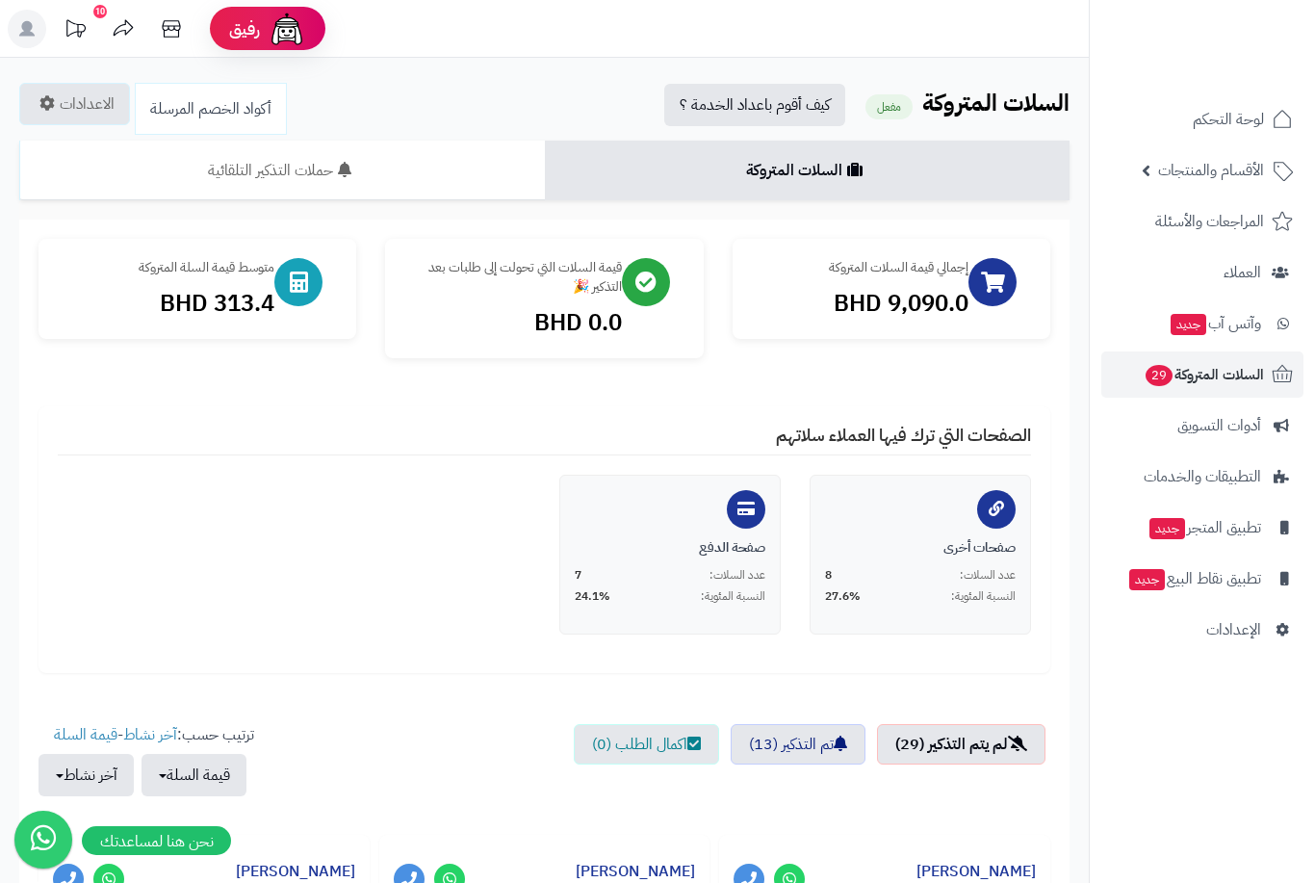
click at [227, 108] on link "أكواد الخصم المرسلة" at bounding box center [211, 109] width 152 height 52
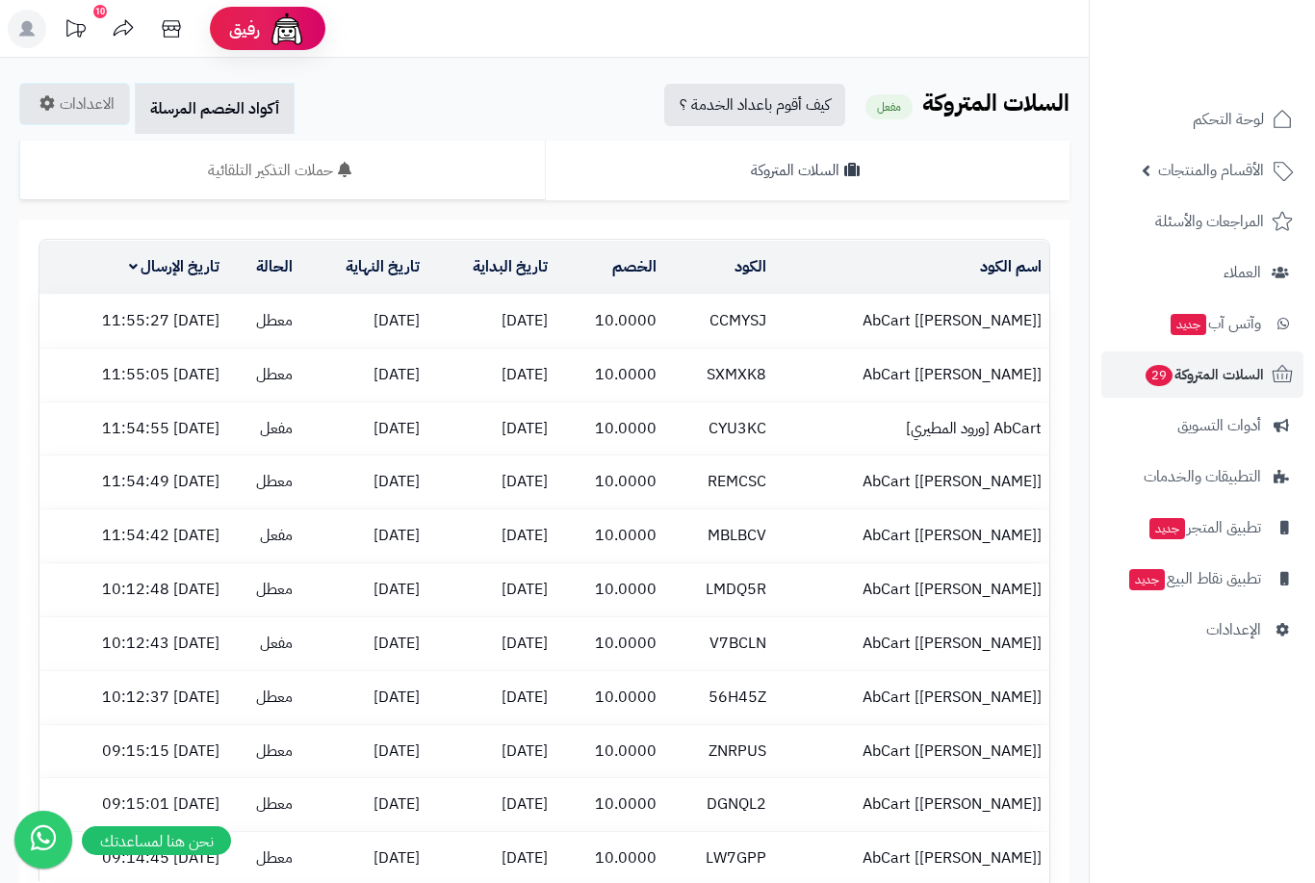
click at [961, 162] on link "السلات المتروكة" at bounding box center [808, 171] width 526 height 60
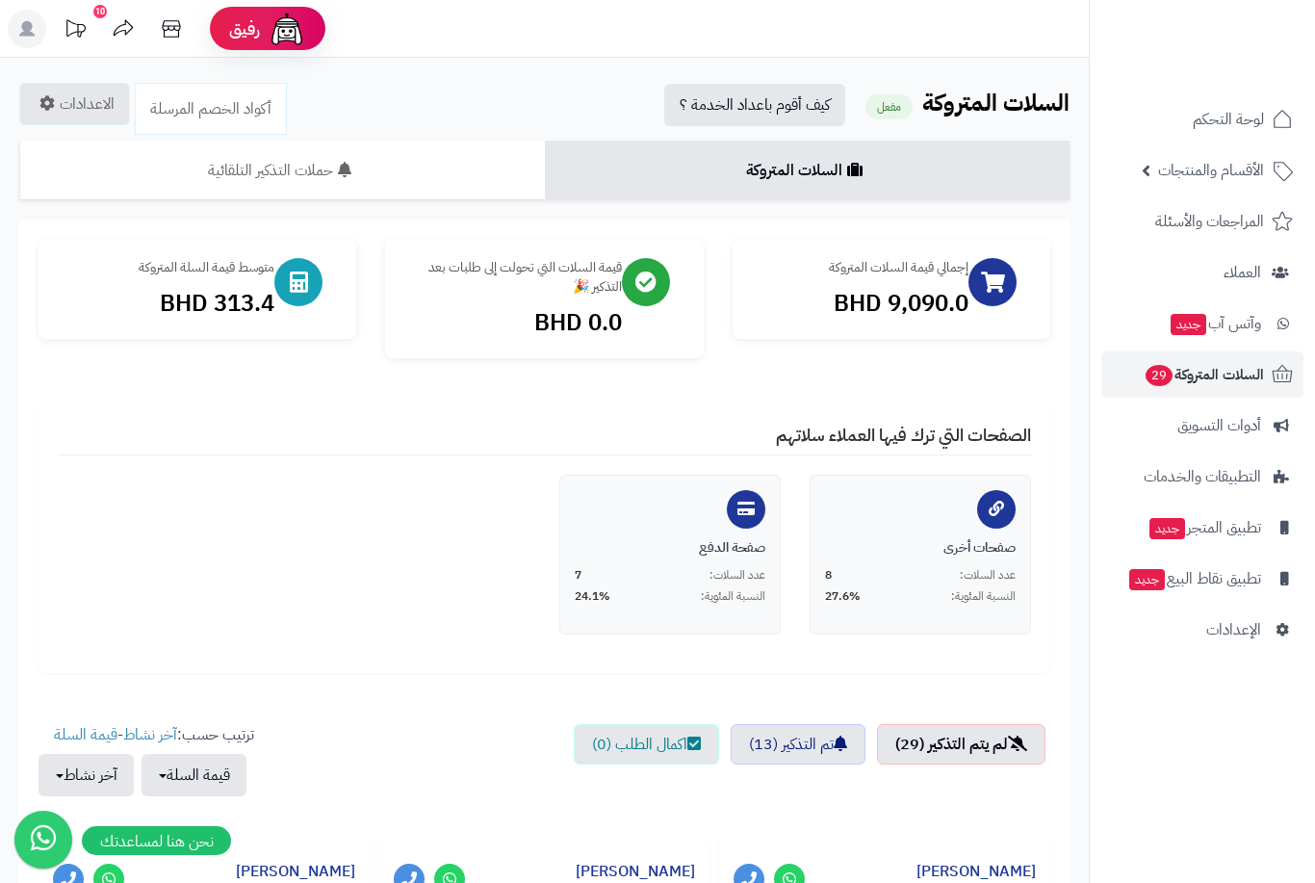
click at [85, 17] on icon at bounding box center [75, 29] width 39 height 39
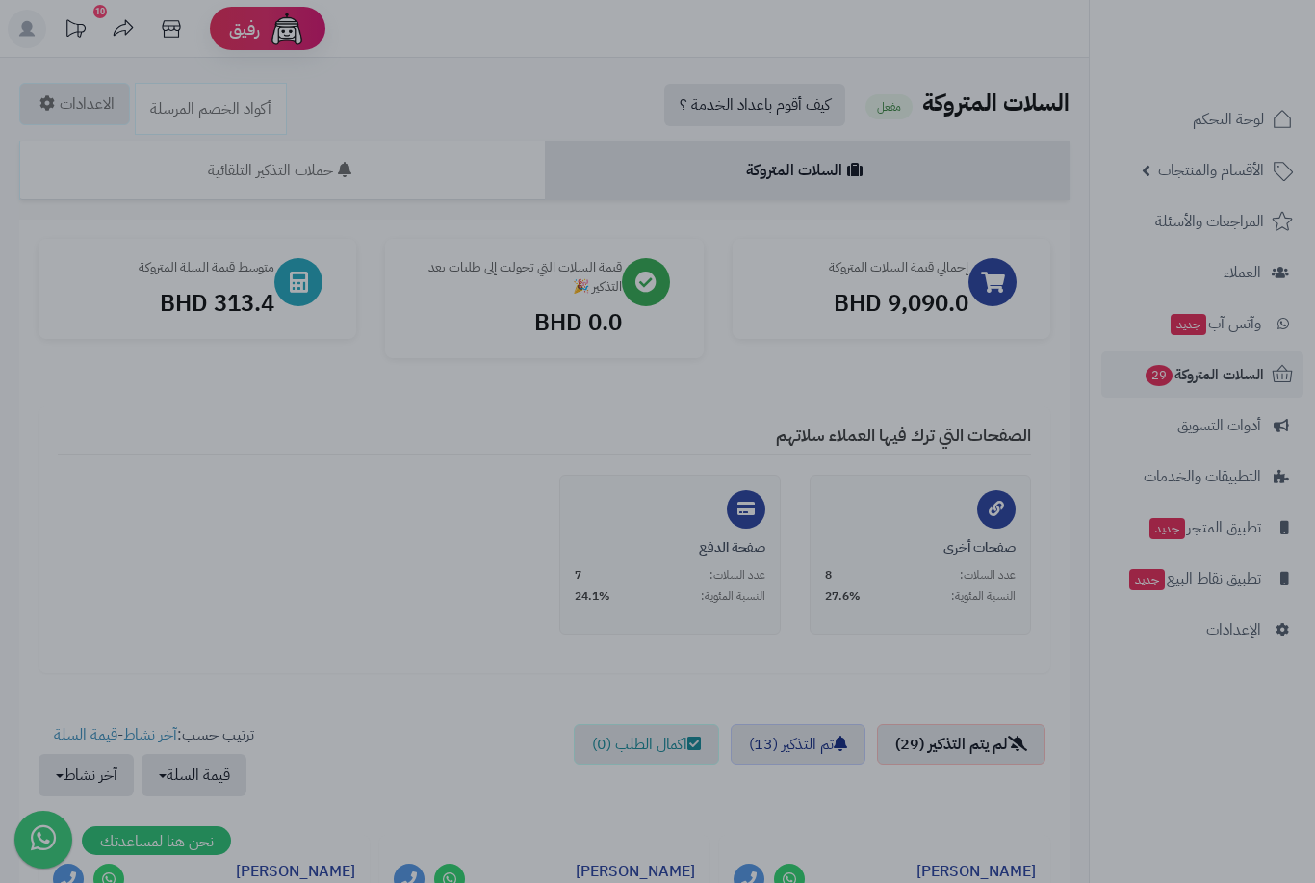
click at [364, 638] on div at bounding box center [657, 441] width 1315 height 883
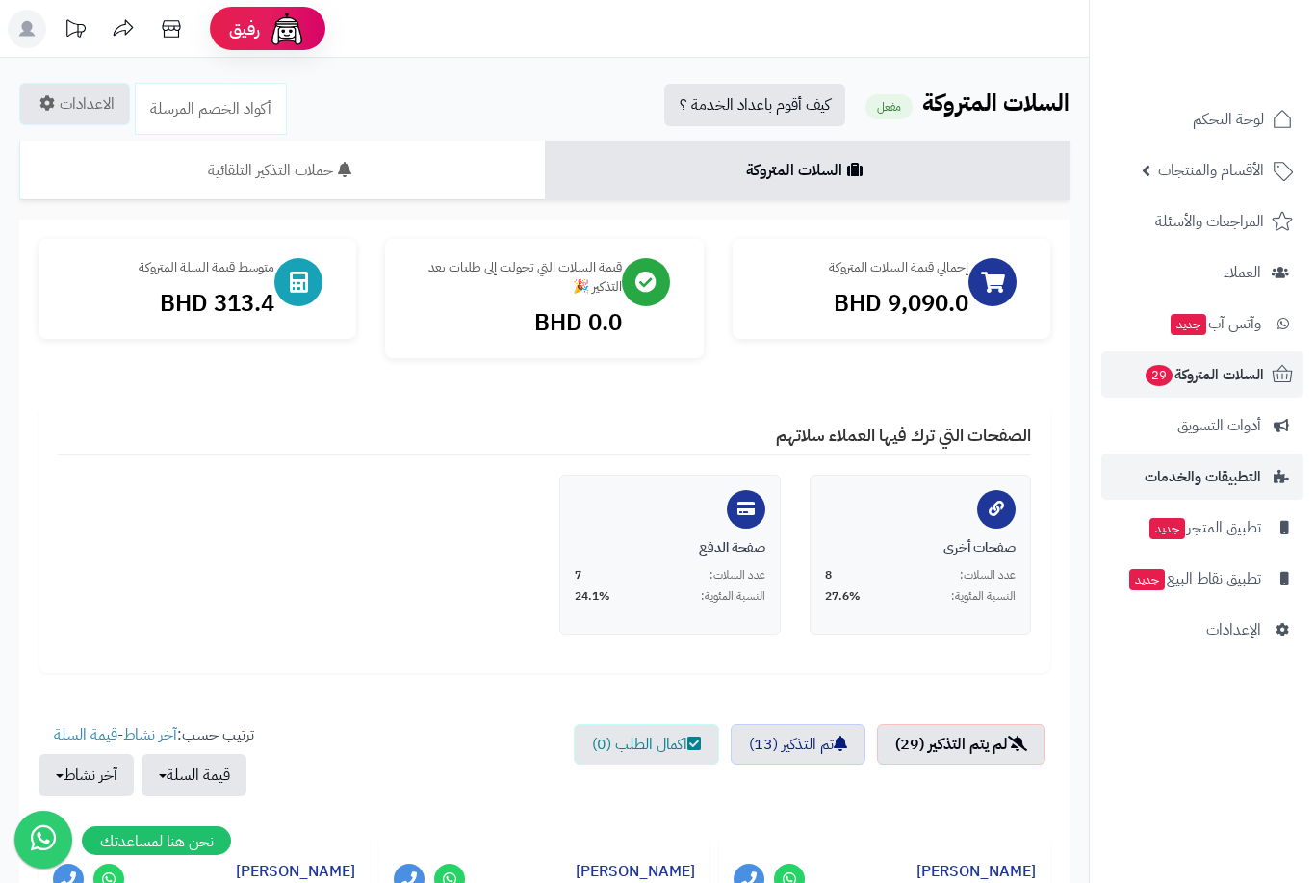
click at [1173, 487] on span "التطبيقات والخدمات" at bounding box center [1203, 476] width 117 height 27
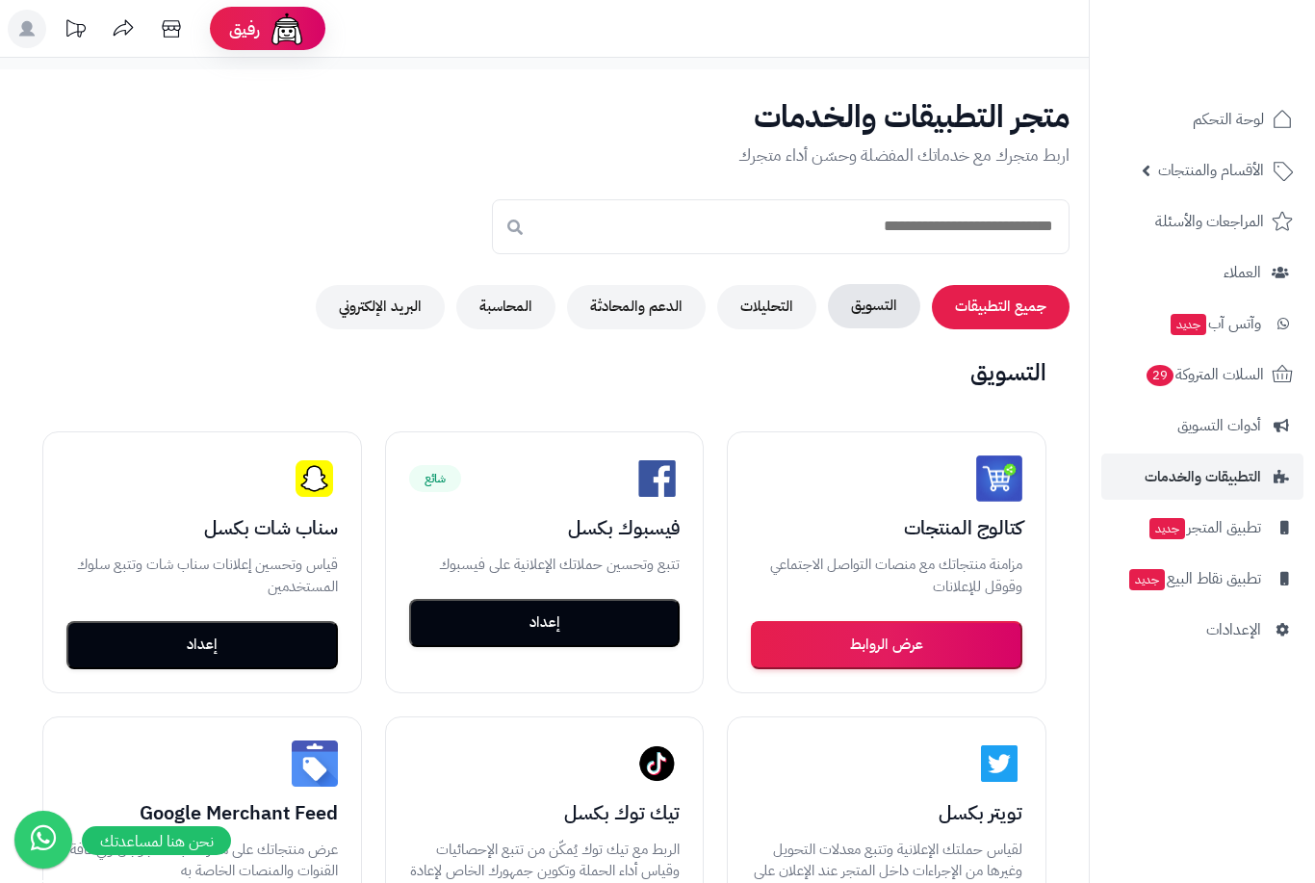
click at [874, 311] on button "التسويق" at bounding box center [874, 306] width 92 height 44
click at [353, 142] on p "اربط متجرك مع خدماتك المفضلة وحسّن أداء متجرك" at bounding box center [544, 155] width 1050 height 27
